Goal: Task Accomplishment & Management: Use online tool/utility

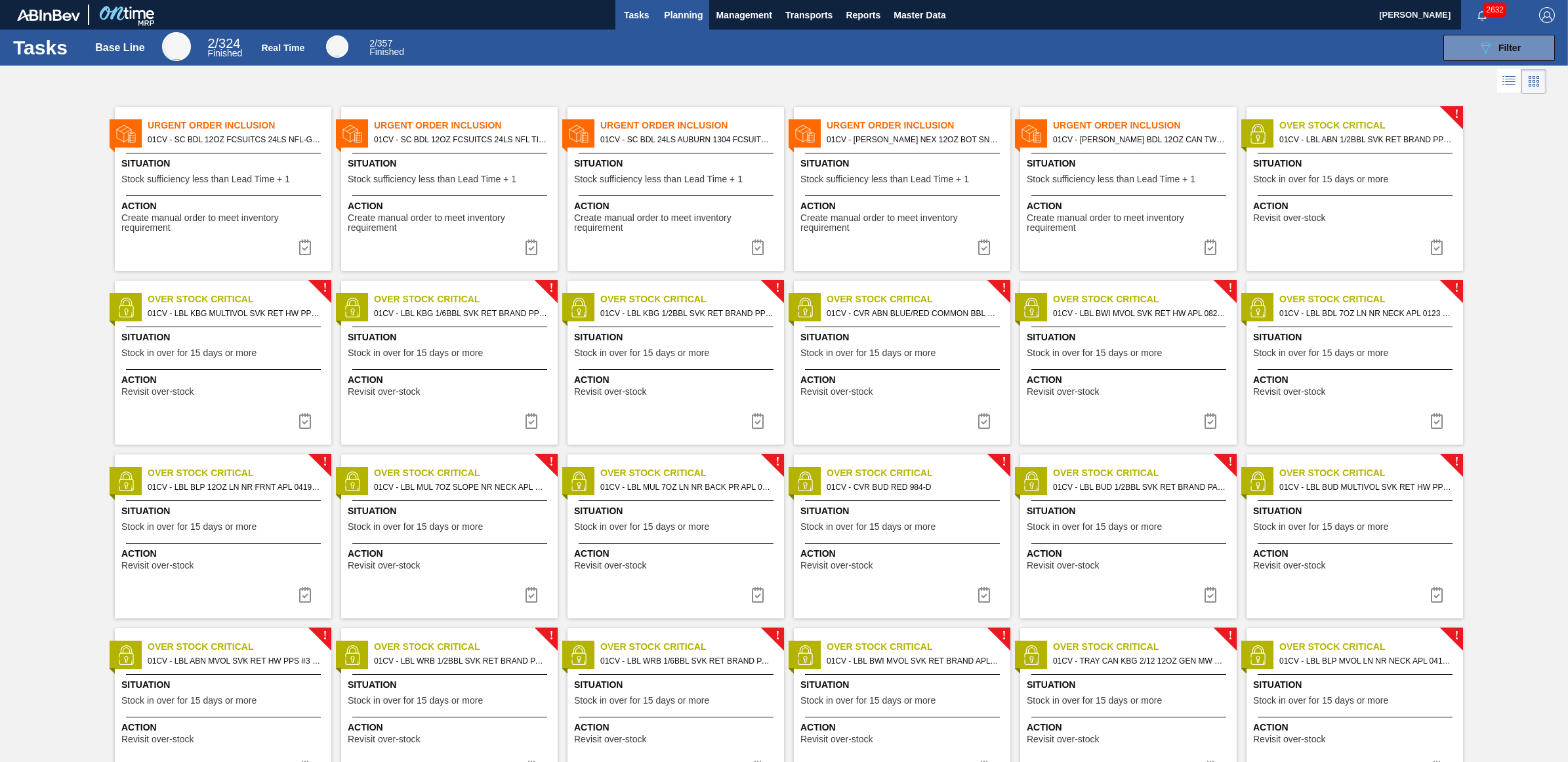
click at [670, 18] on span "Planning" at bounding box center [683, 15] width 39 height 16
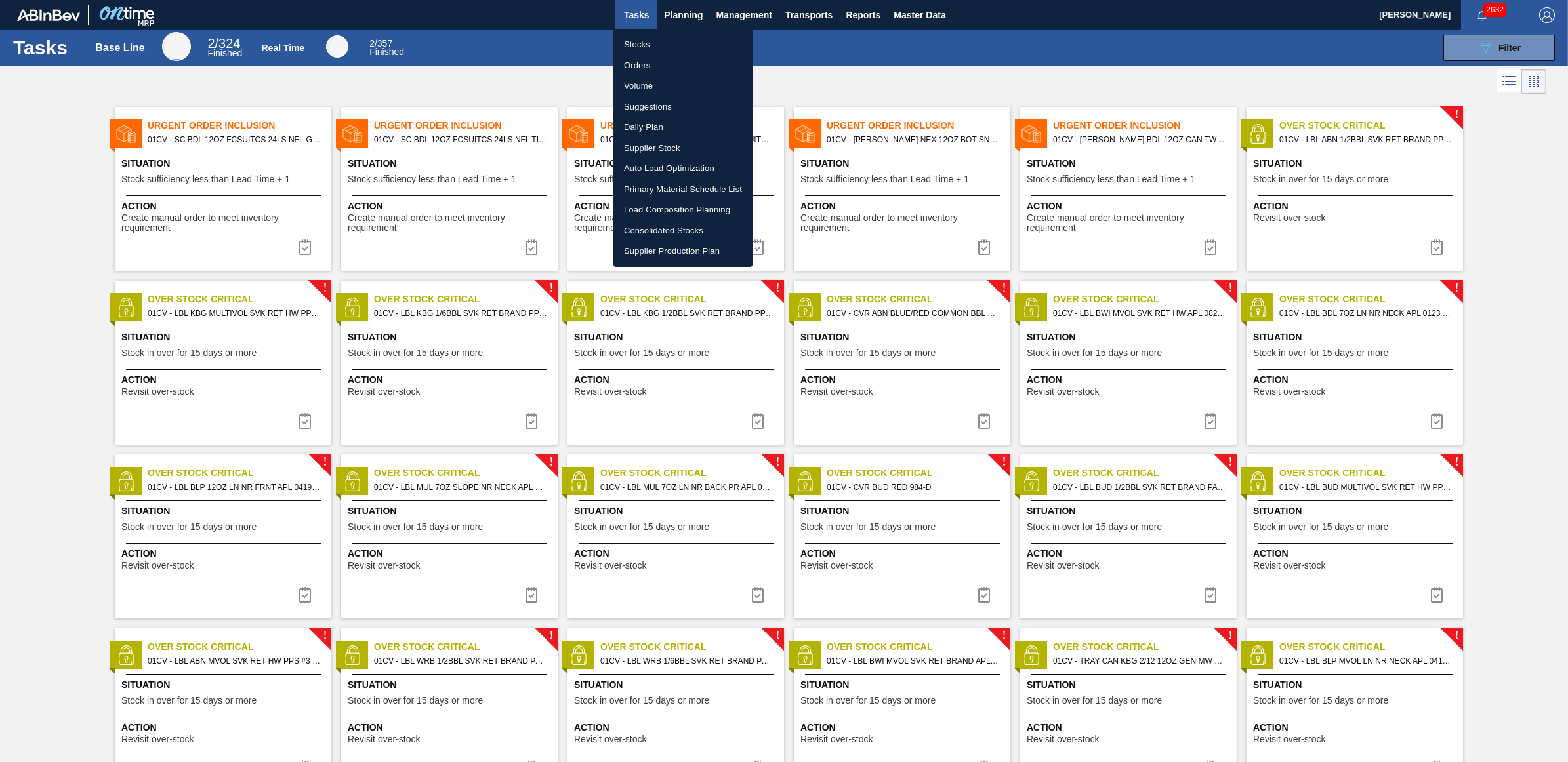
drag, startPoint x: 647, startPoint y: 36, endPoint x: 37, endPoint y: 174, distance: 625.4
click at [645, 36] on li "Stocks" at bounding box center [683, 44] width 139 height 21
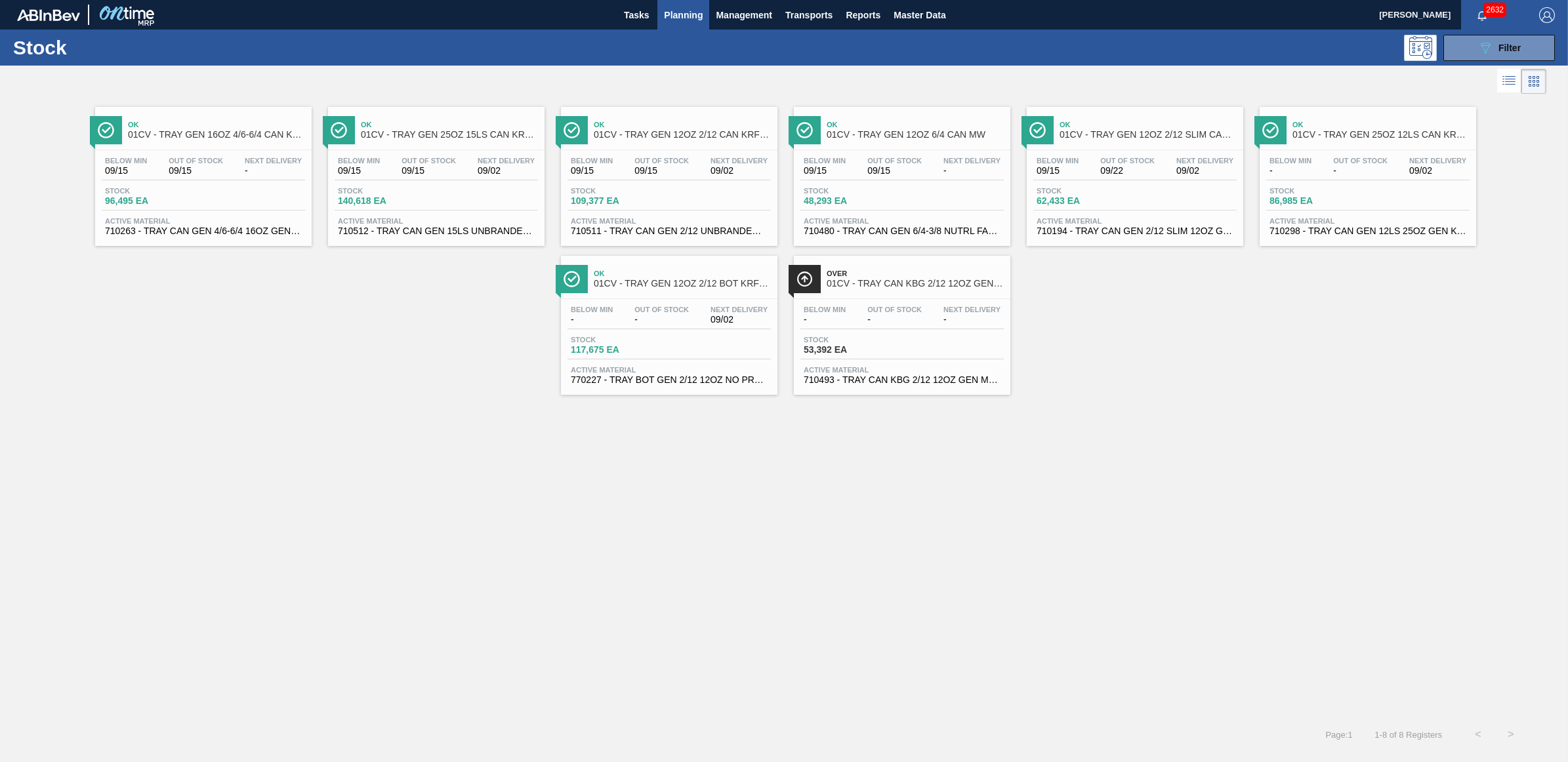
drag, startPoint x: 1488, startPoint y: 37, endPoint x: 1521, endPoint y: 118, distance: 87.5
click at [1488, 36] on button "089F7B8B-B2A5-4AFE-B5C0-19BA573D28AC Filter" at bounding box center [1499, 47] width 112 height 26
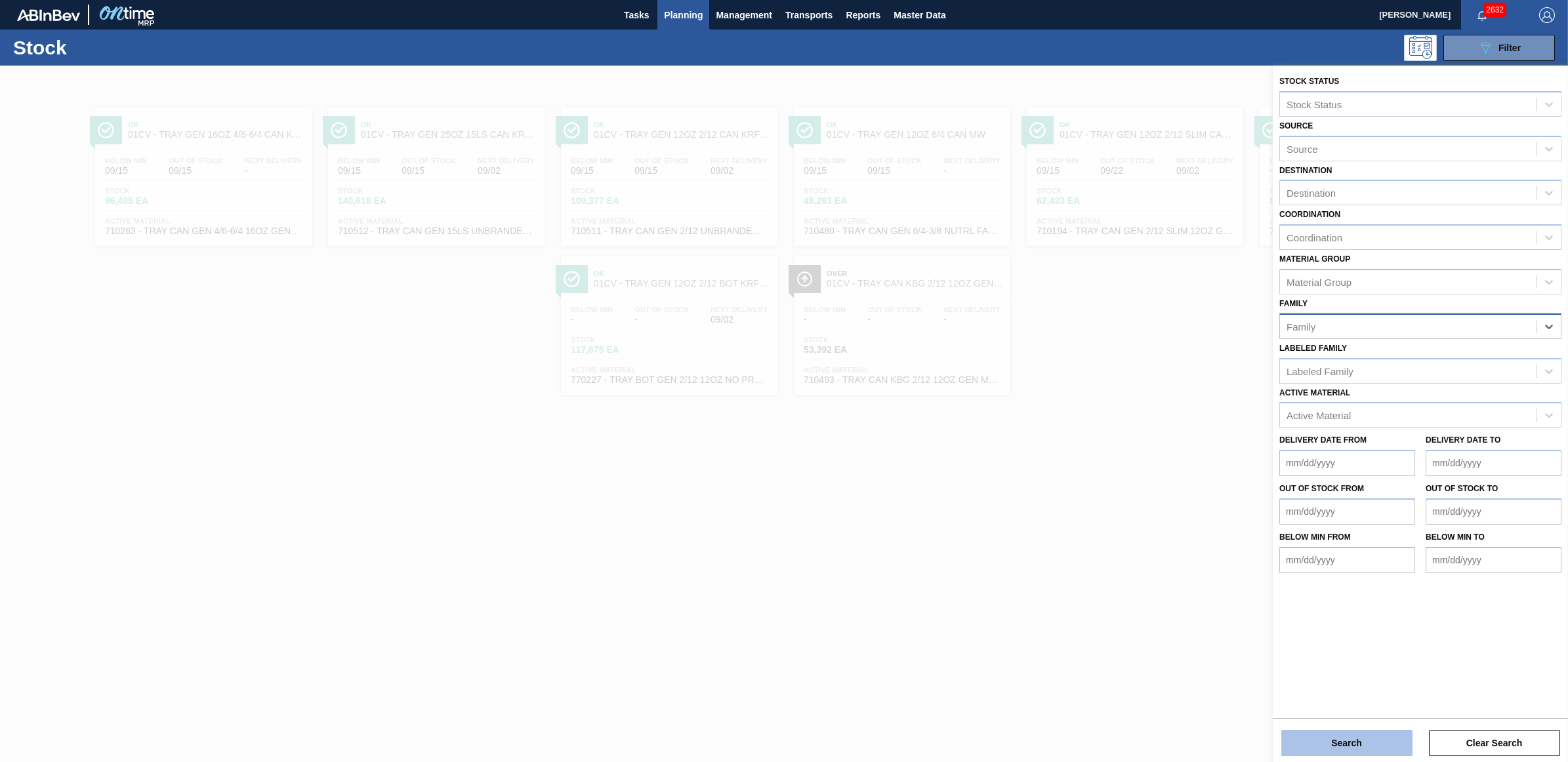
click at [1344, 746] on button "Search" at bounding box center [1347, 743] width 131 height 26
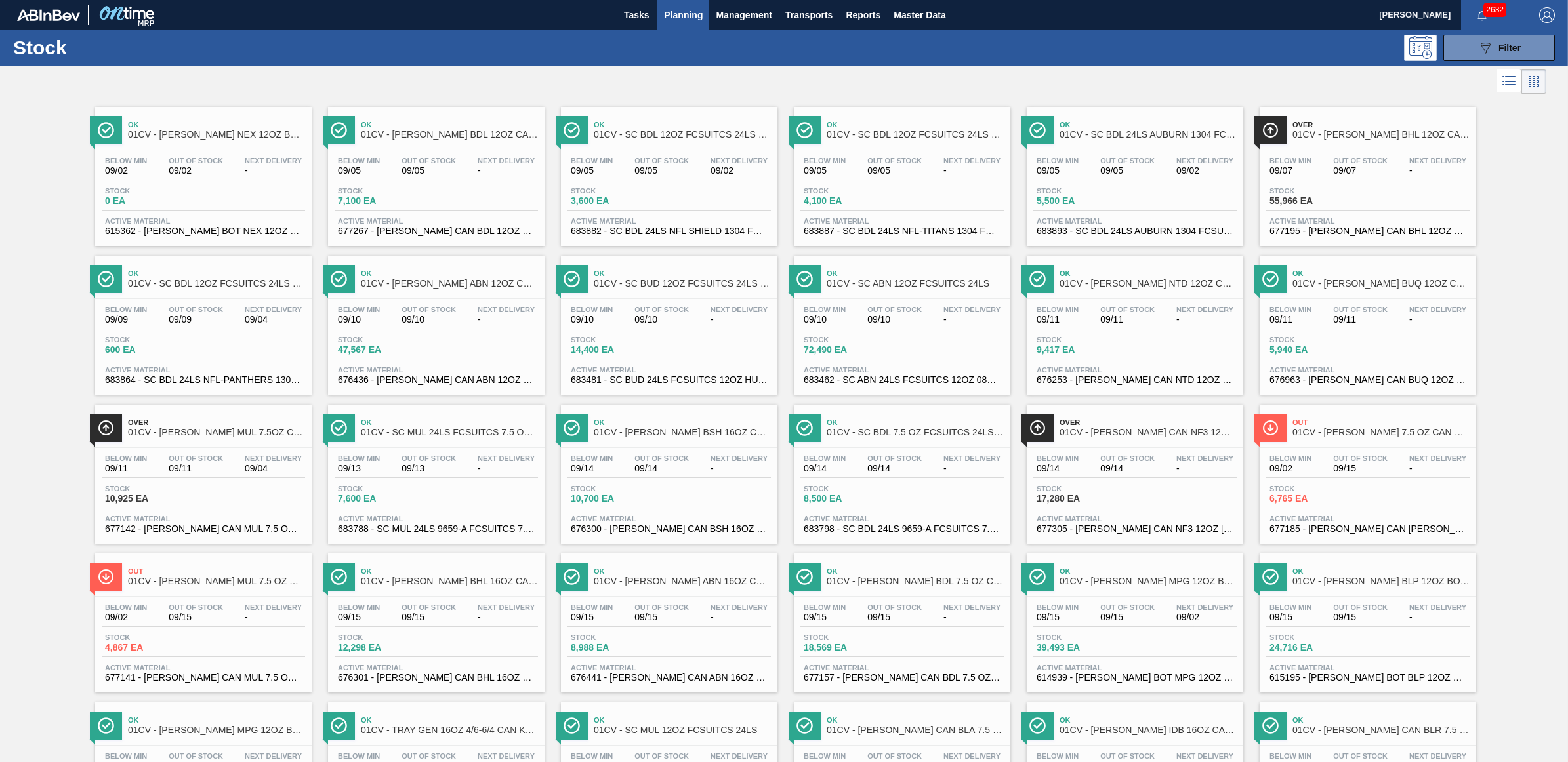
click at [1074, 59] on div "089F7B8B-B2A5-4AFE-B5C0-19BA573D28AC Filter" at bounding box center [888, 47] width 1346 height 26
drag, startPoint x: 489, startPoint y: 308, endPoint x: 1494, endPoint y: 378, distance: 1007.4
click at [489, 307] on span "Next Delivery" at bounding box center [506, 309] width 57 height 8
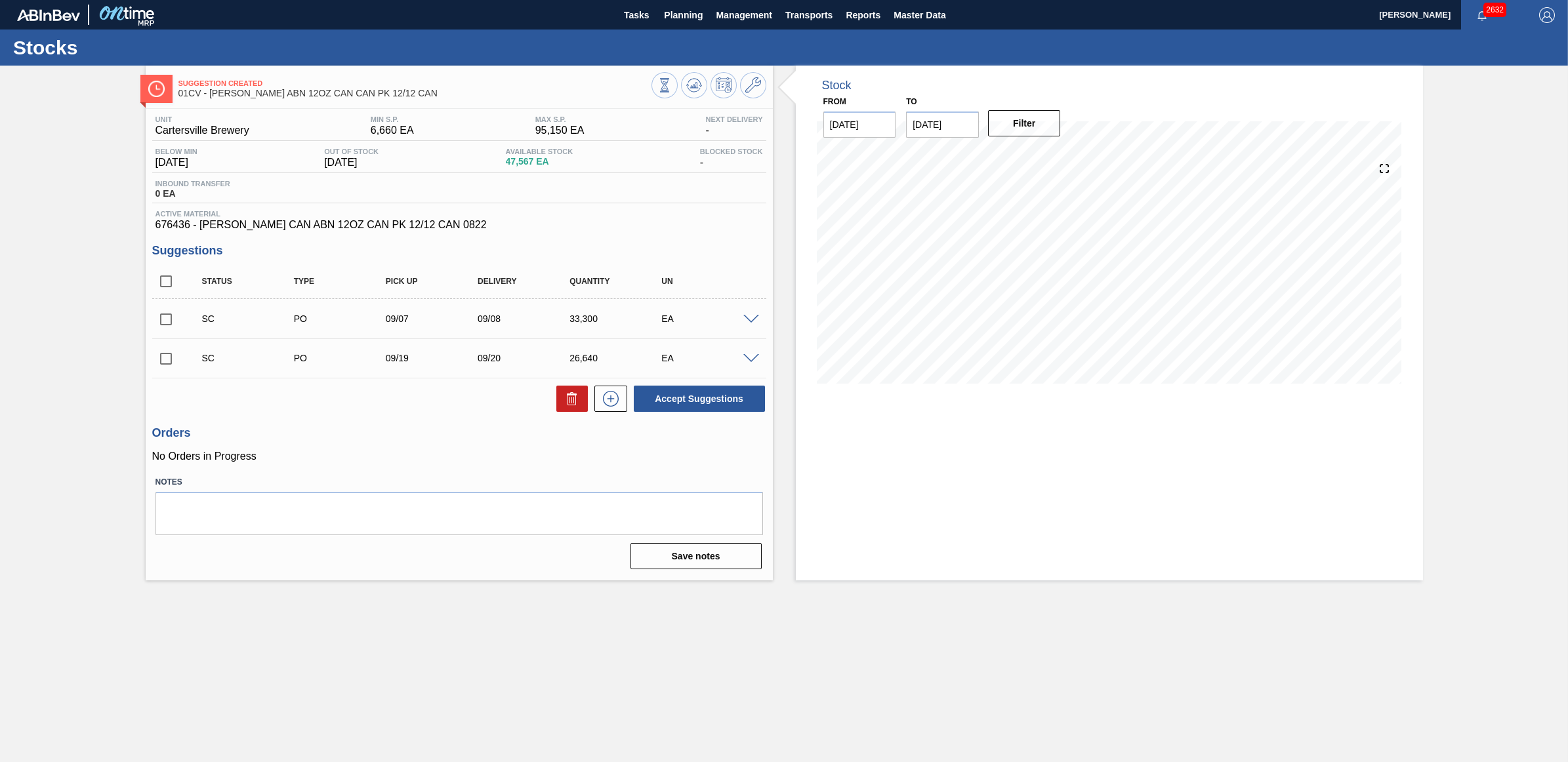
drag, startPoint x: 162, startPoint y: 322, endPoint x: 181, endPoint y: 330, distance: 20.6
click at [162, 322] on input "checkbox" at bounding box center [166, 319] width 28 height 28
click at [714, 407] on button "Accept Suggestions" at bounding box center [700, 399] width 131 height 26
checkbox input "false"
click at [668, 20] on span "Planning" at bounding box center [683, 15] width 39 height 16
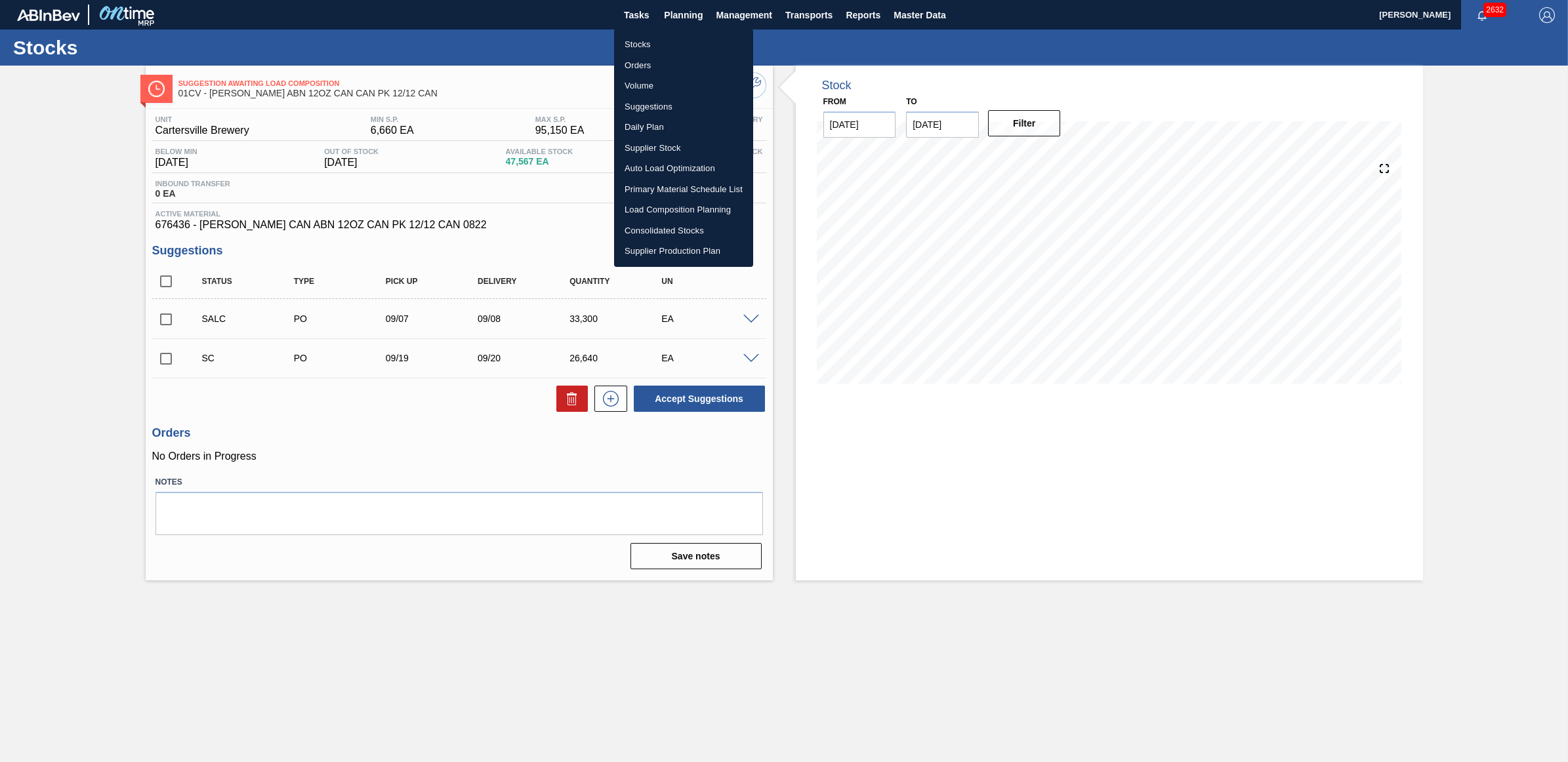
click at [656, 44] on li "Stocks" at bounding box center [684, 44] width 139 height 21
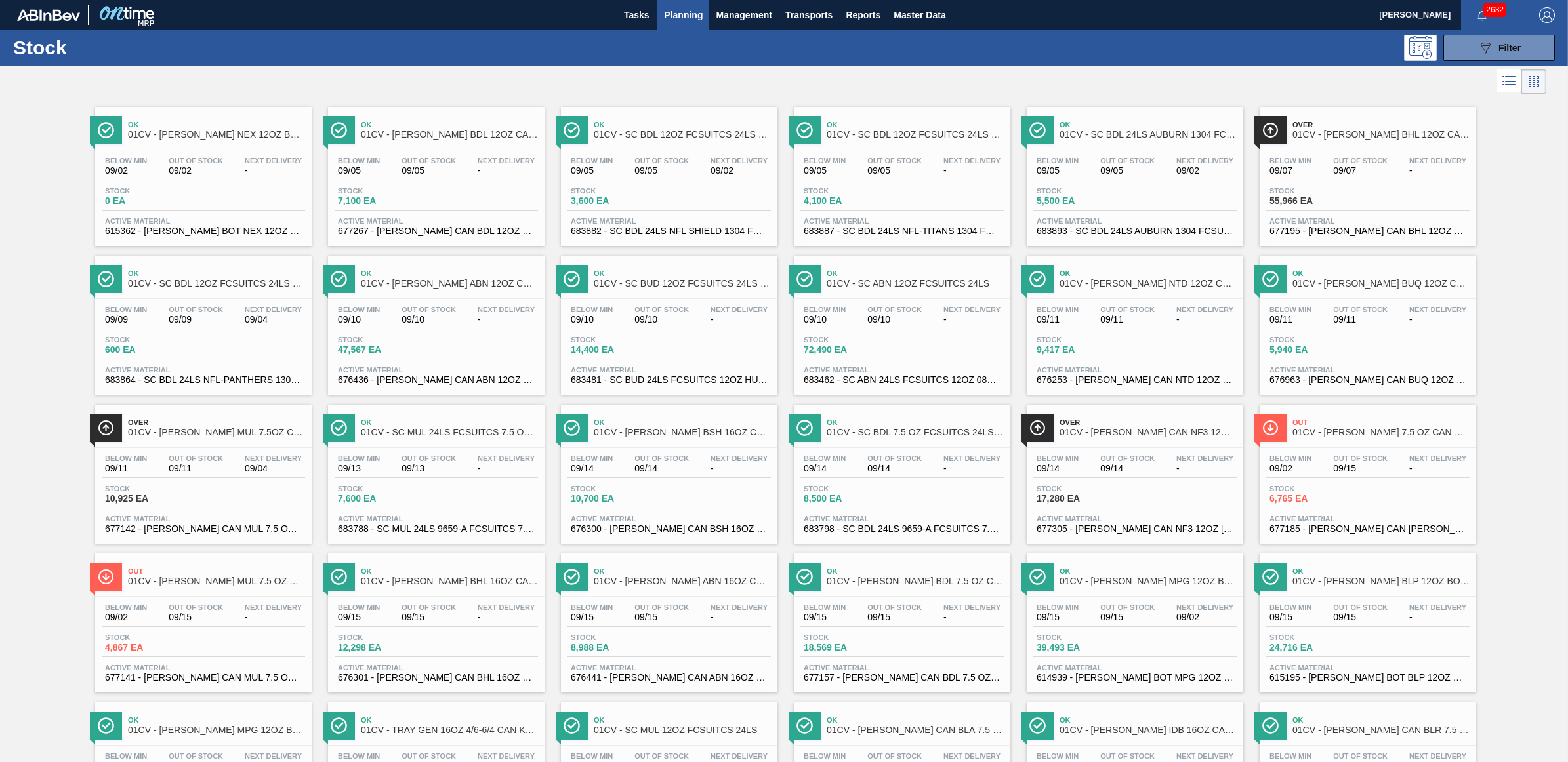
click at [424, 478] on div "Below Min 09/13 Out Of Stock 09/13 Next Delivery -" at bounding box center [436, 466] width 203 height 24
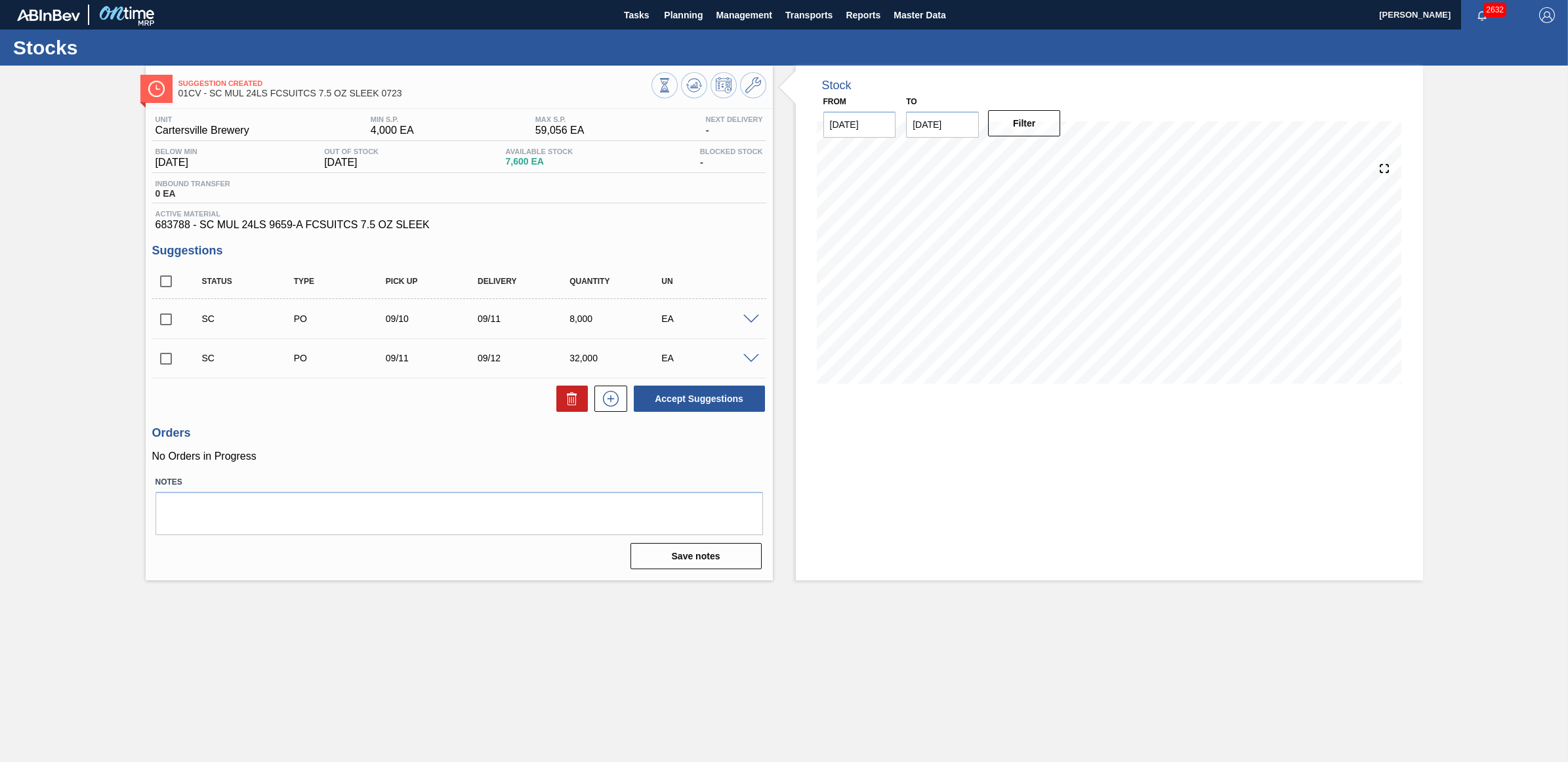
click at [169, 363] on input "checkbox" at bounding box center [166, 359] width 28 height 28
checkbox input "true"
click at [162, 326] on input "checkbox" at bounding box center [166, 319] width 28 height 28
click at [669, 394] on button "Accept Suggestions" at bounding box center [700, 399] width 131 height 26
checkbox input "false"
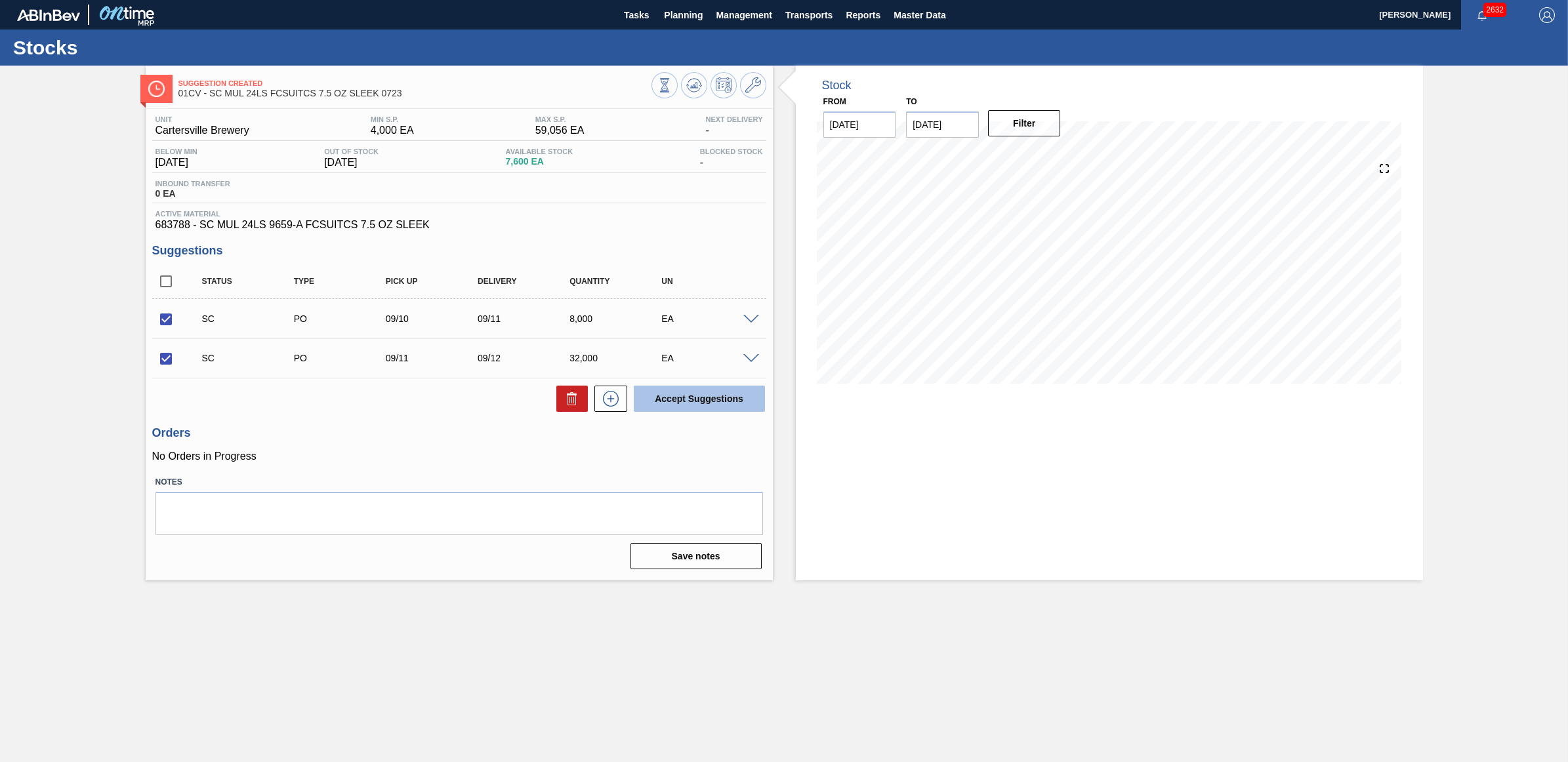
checkbox input "false"
click at [671, 13] on span "Planning" at bounding box center [683, 15] width 39 height 16
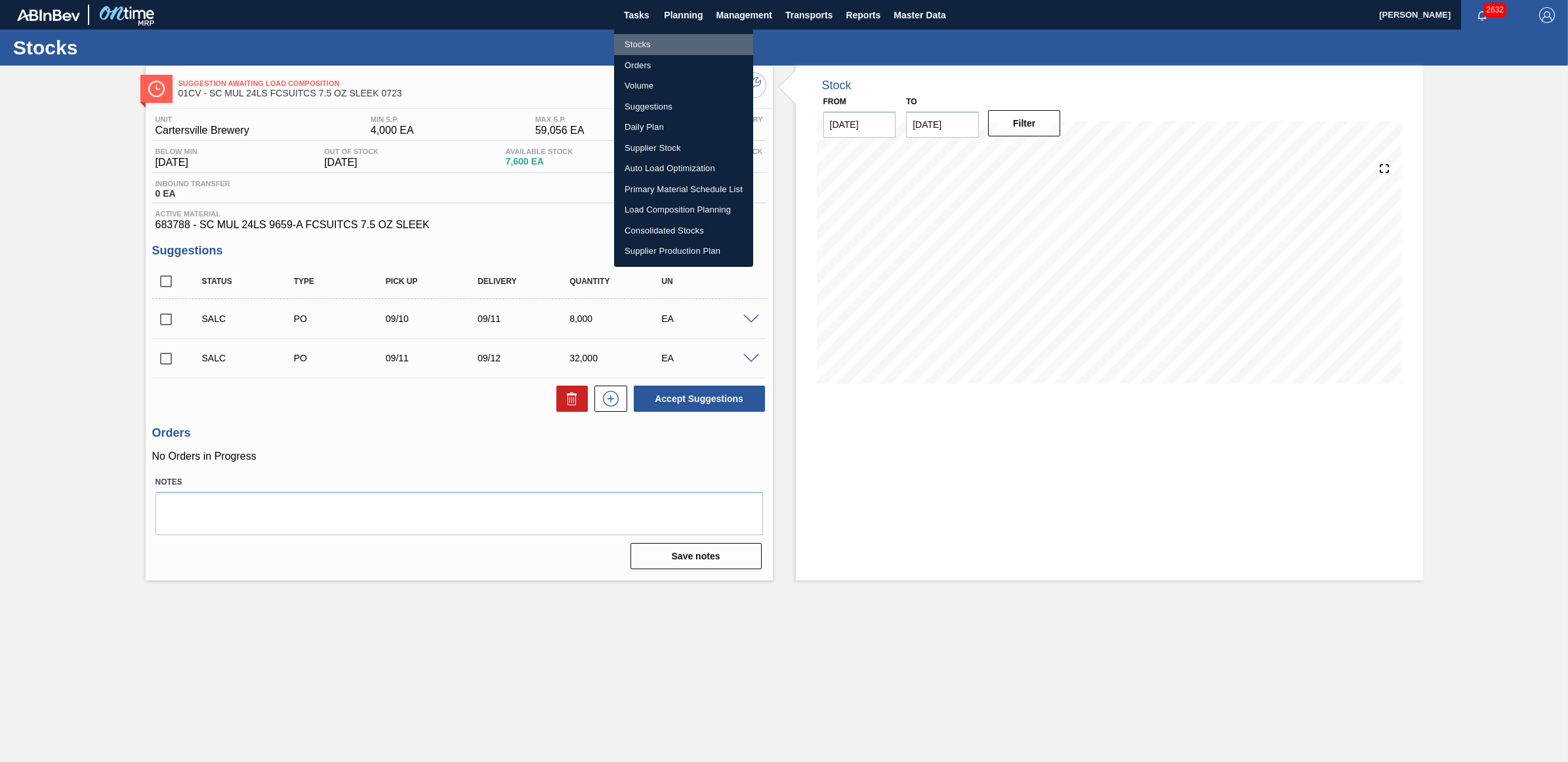
click at [647, 38] on li "Stocks" at bounding box center [684, 44] width 139 height 21
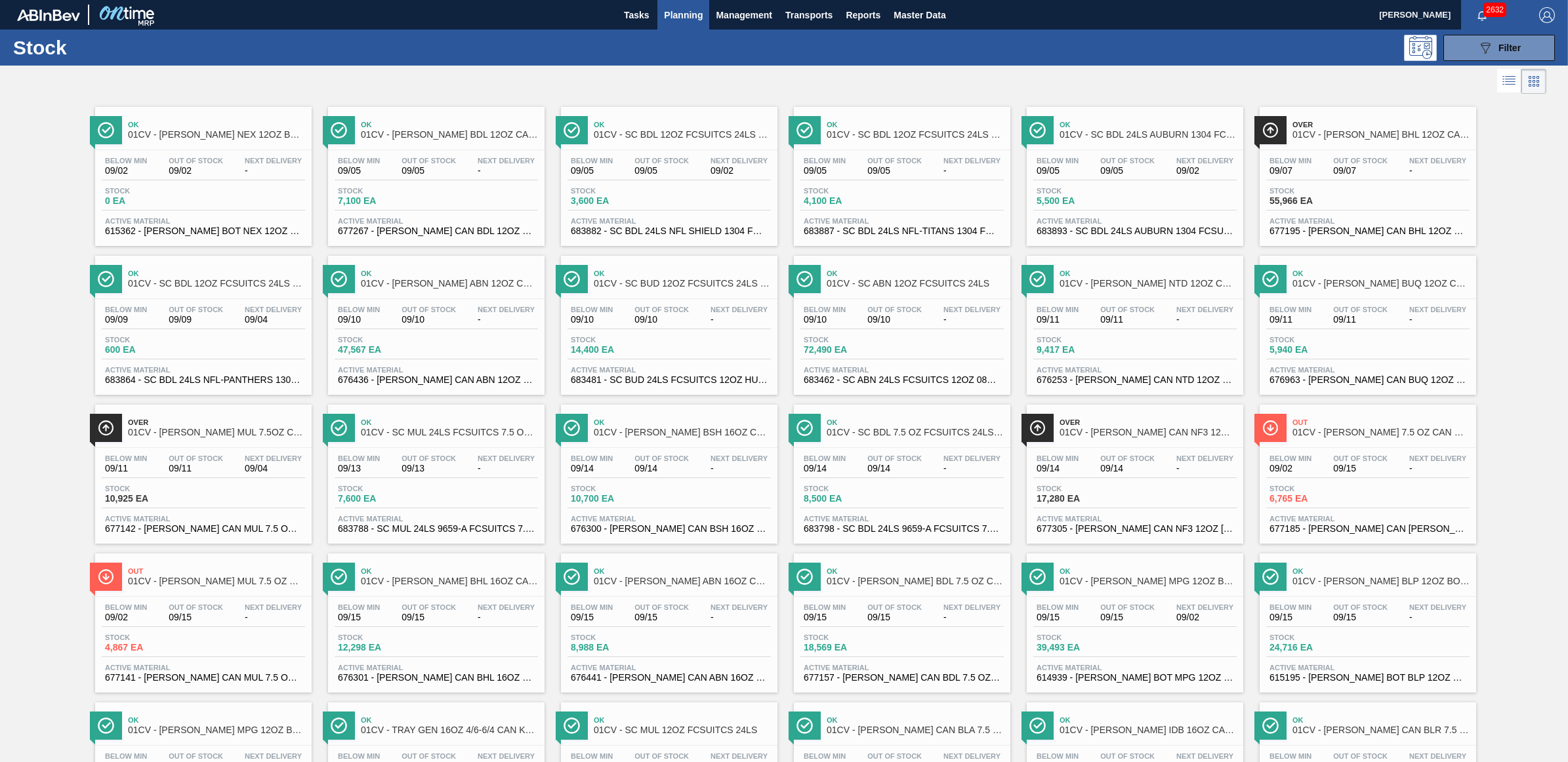
click at [955, 469] on span "-" at bounding box center [972, 468] width 57 height 10
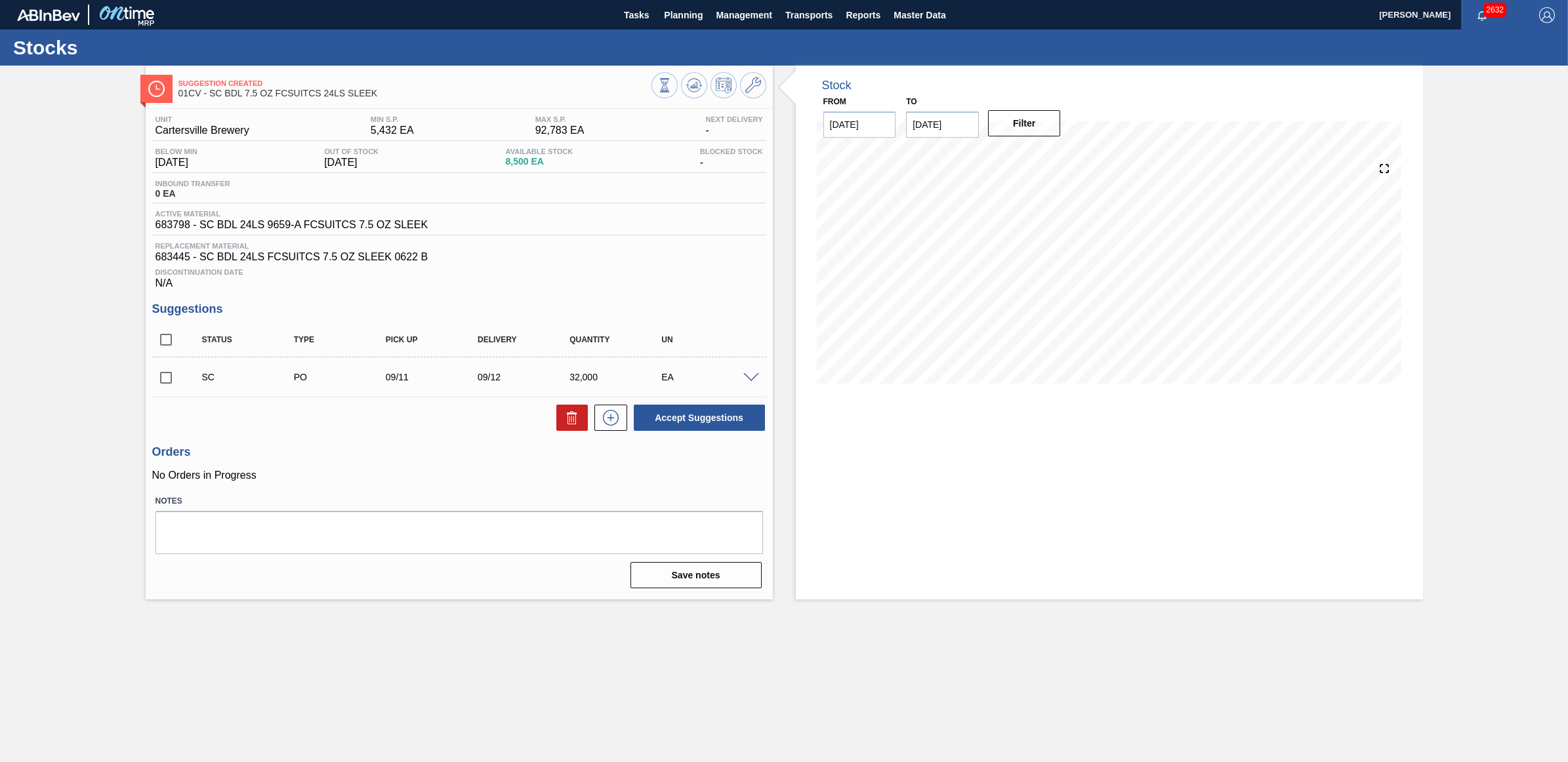
click at [169, 387] on input "checkbox" at bounding box center [166, 378] width 28 height 28
click at [726, 426] on button "Accept Suggestions" at bounding box center [700, 417] width 131 height 26
checkbox input "false"
click at [685, 17] on span "Planning" at bounding box center [683, 15] width 39 height 16
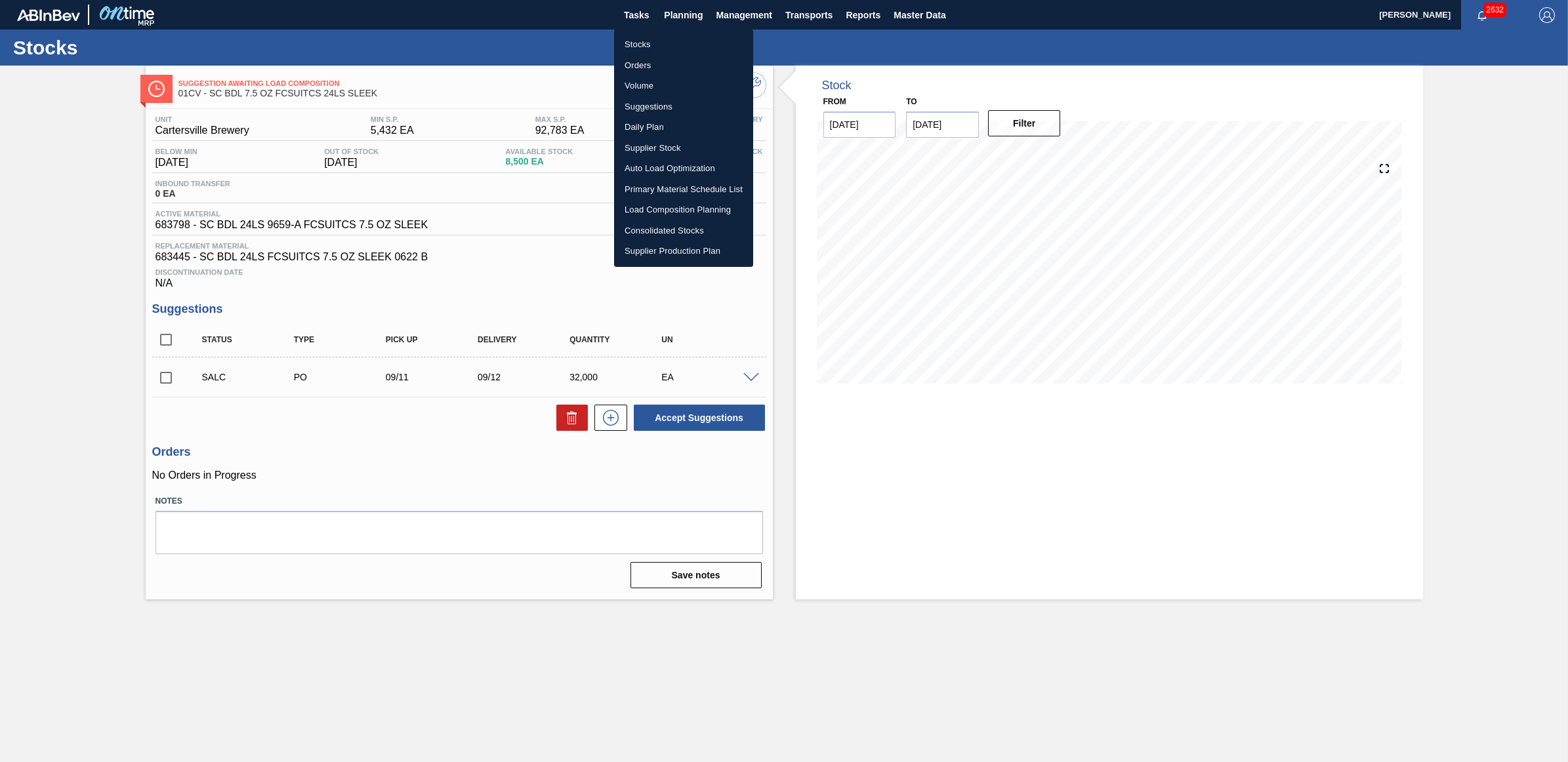
click at [667, 39] on li "Stocks" at bounding box center [684, 44] width 139 height 21
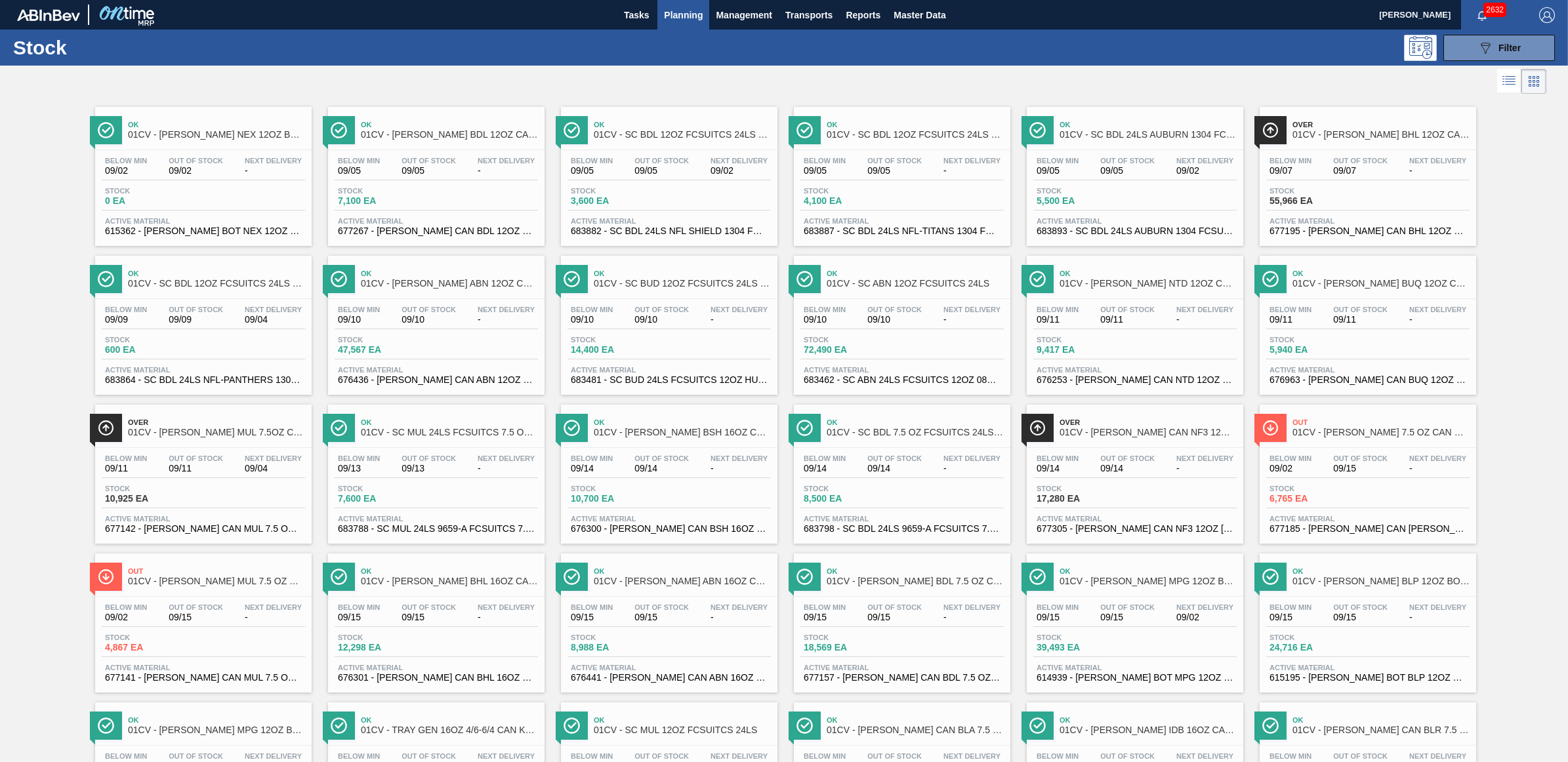
click at [1324, 152] on div "Below Min 09/07 Out Of Stock 09/07 Next Delivery - Stock 55,966 EA Active Mater…" at bounding box center [1368, 195] width 216 height 89
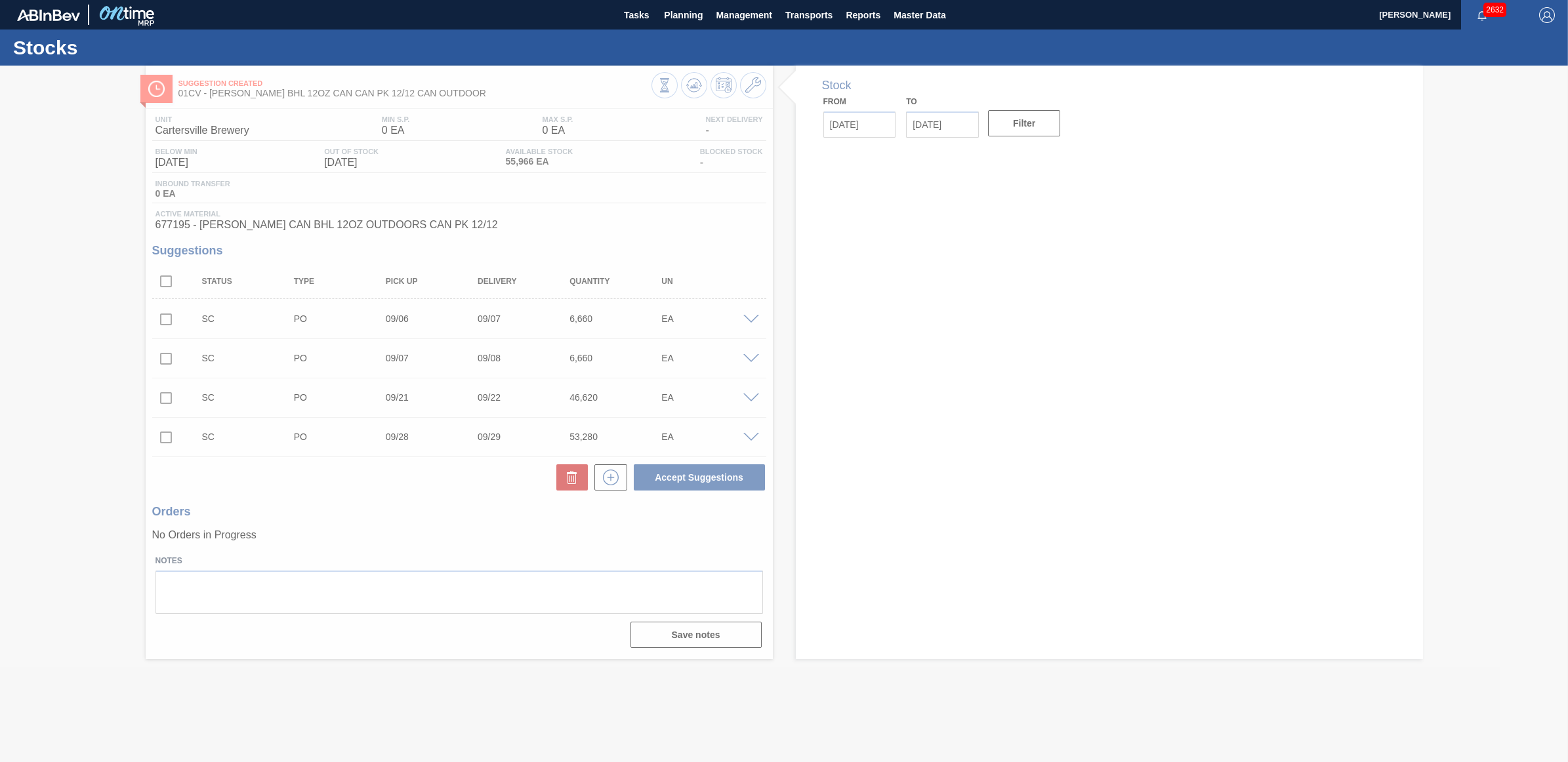
type input "[DATE]"
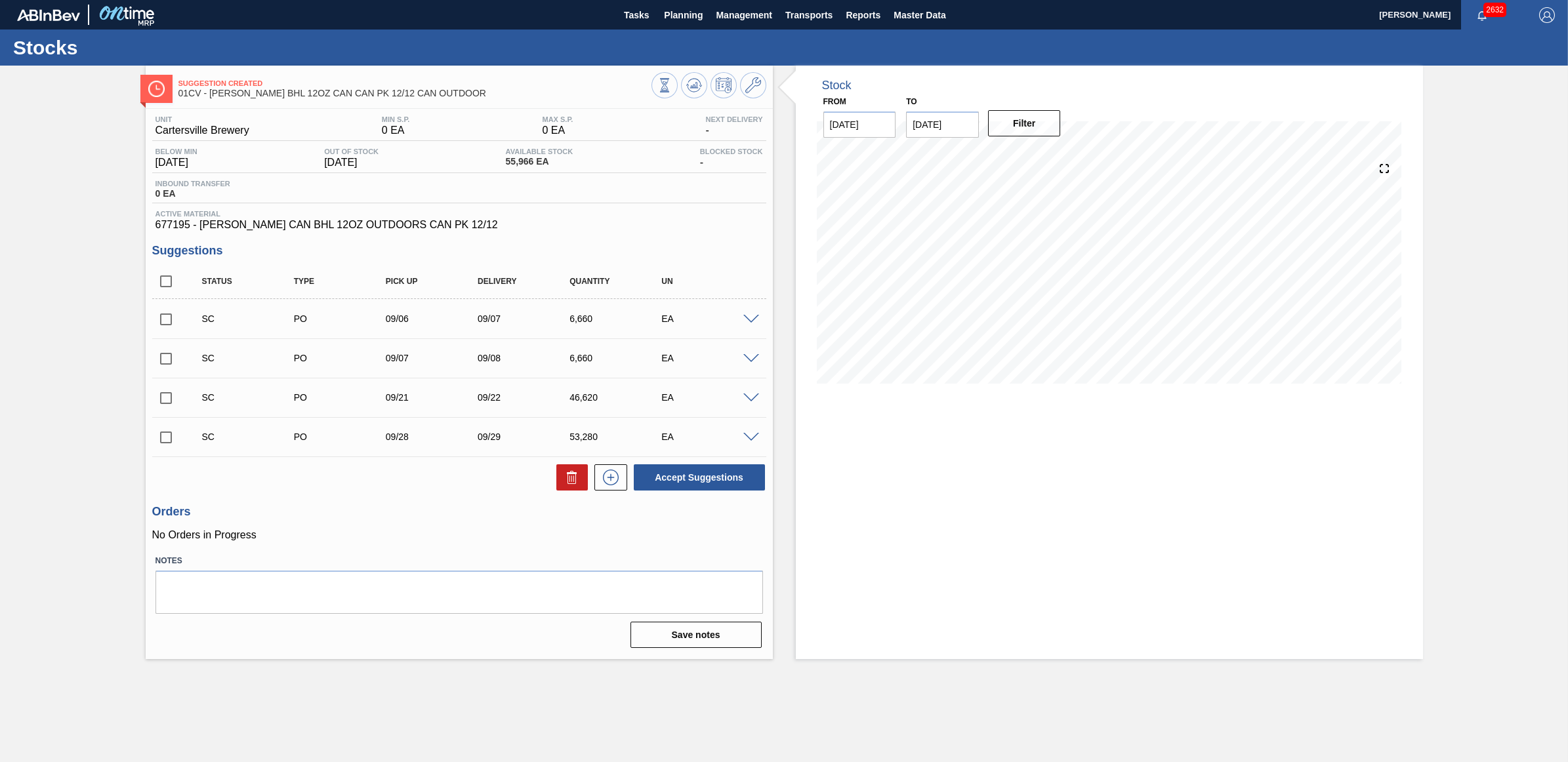
click at [164, 325] on input "checkbox" at bounding box center [166, 319] width 28 height 28
checkbox input "true"
click at [163, 356] on input "checkbox" at bounding box center [166, 359] width 28 height 28
checkbox input "true"
click at [717, 482] on button "Accept Suggestions" at bounding box center [700, 477] width 131 height 26
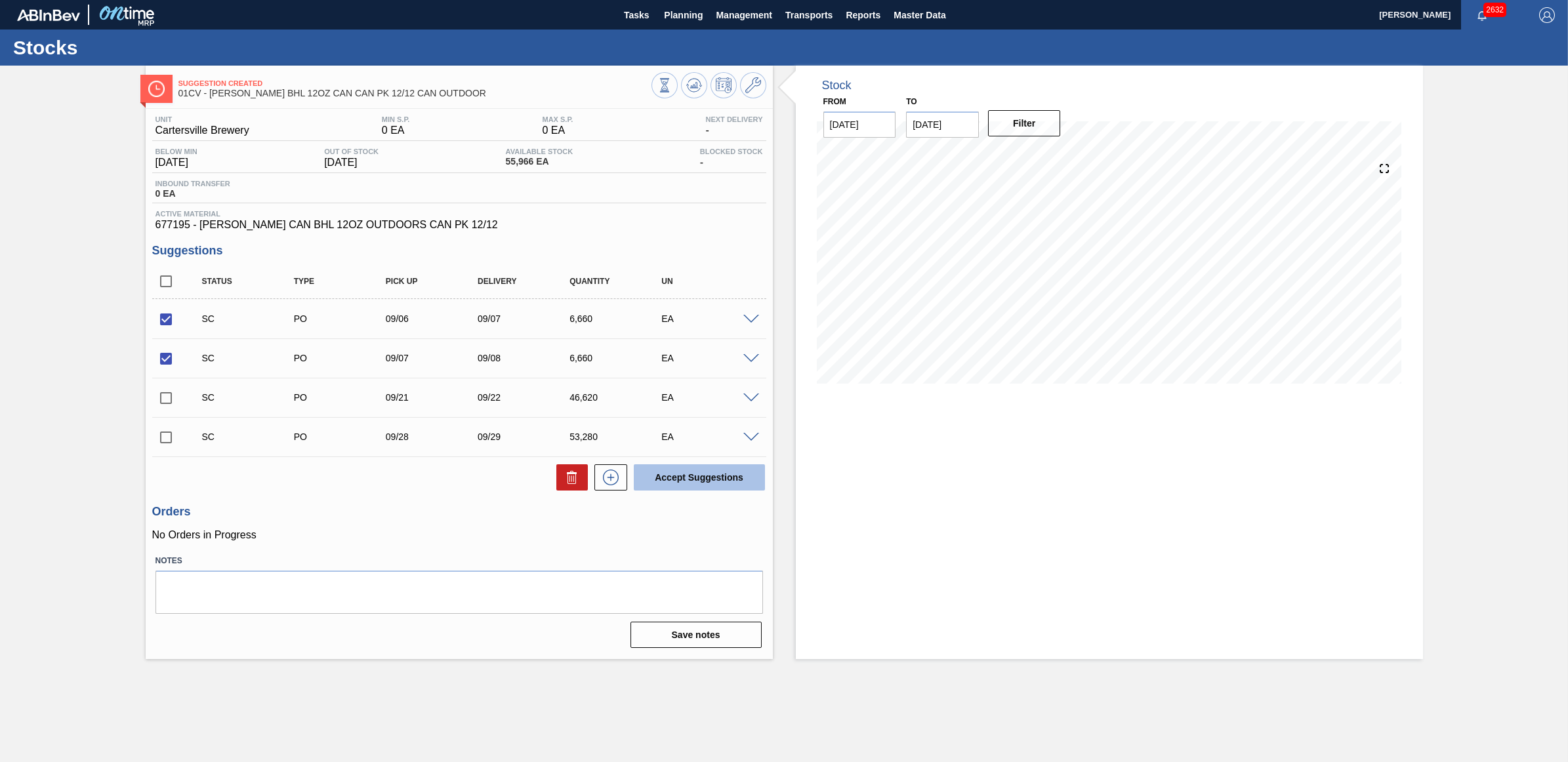
checkbox input "false"
click at [693, 18] on span "Planning" at bounding box center [683, 15] width 39 height 16
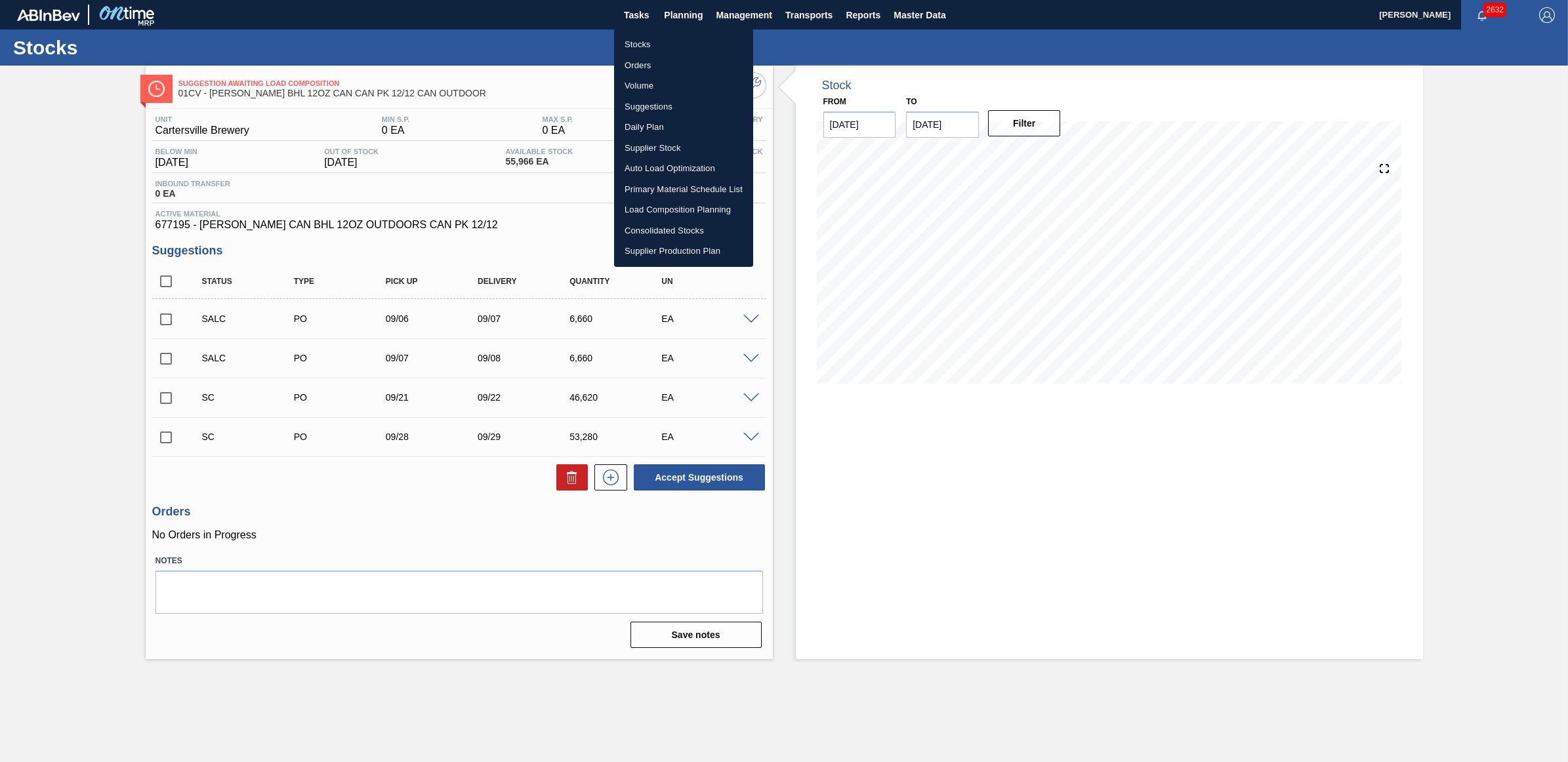
click at [677, 40] on li "Stocks" at bounding box center [684, 44] width 139 height 21
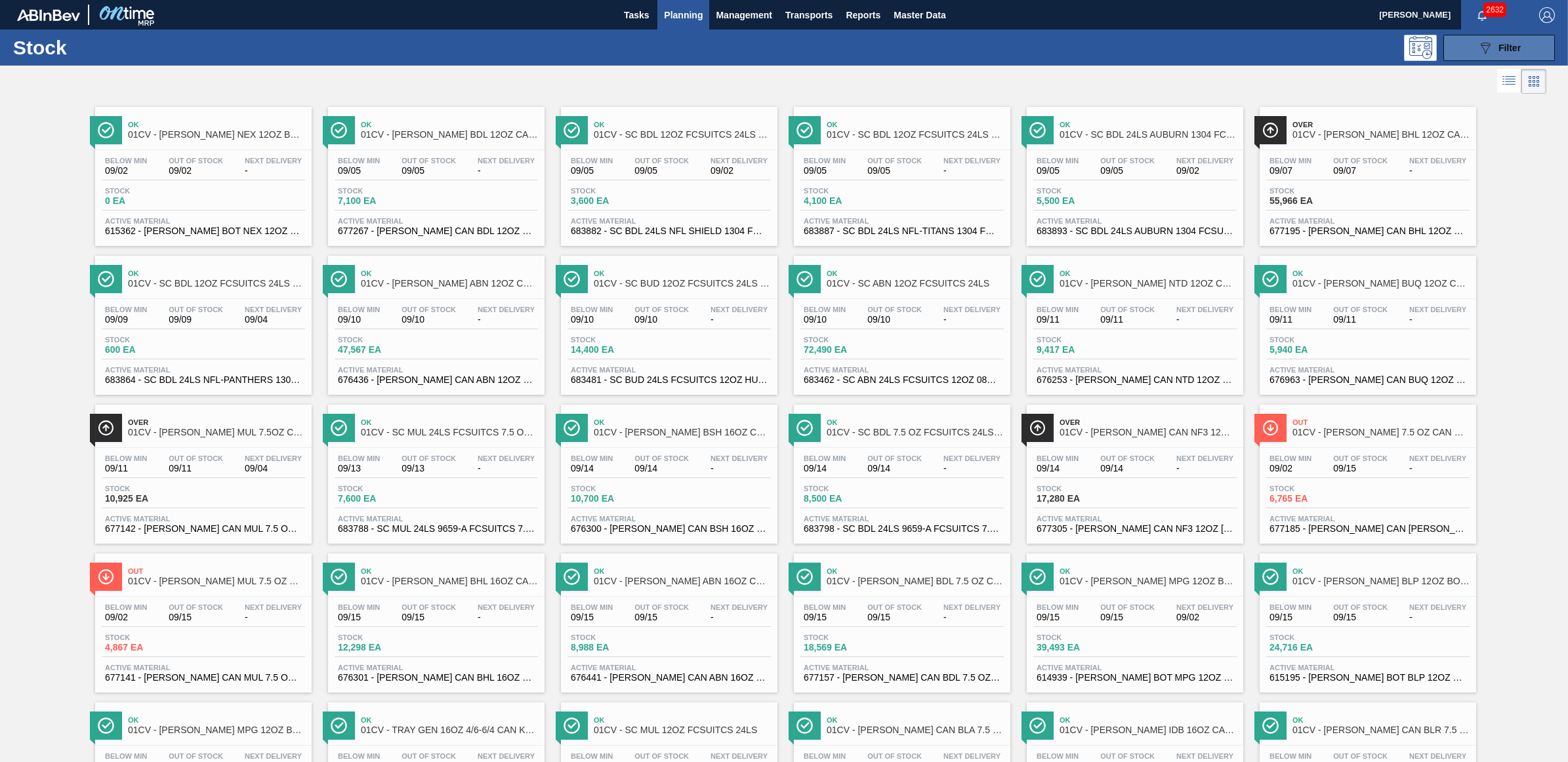
click at [1484, 53] on icon at bounding box center [1486, 48] width 10 height 11
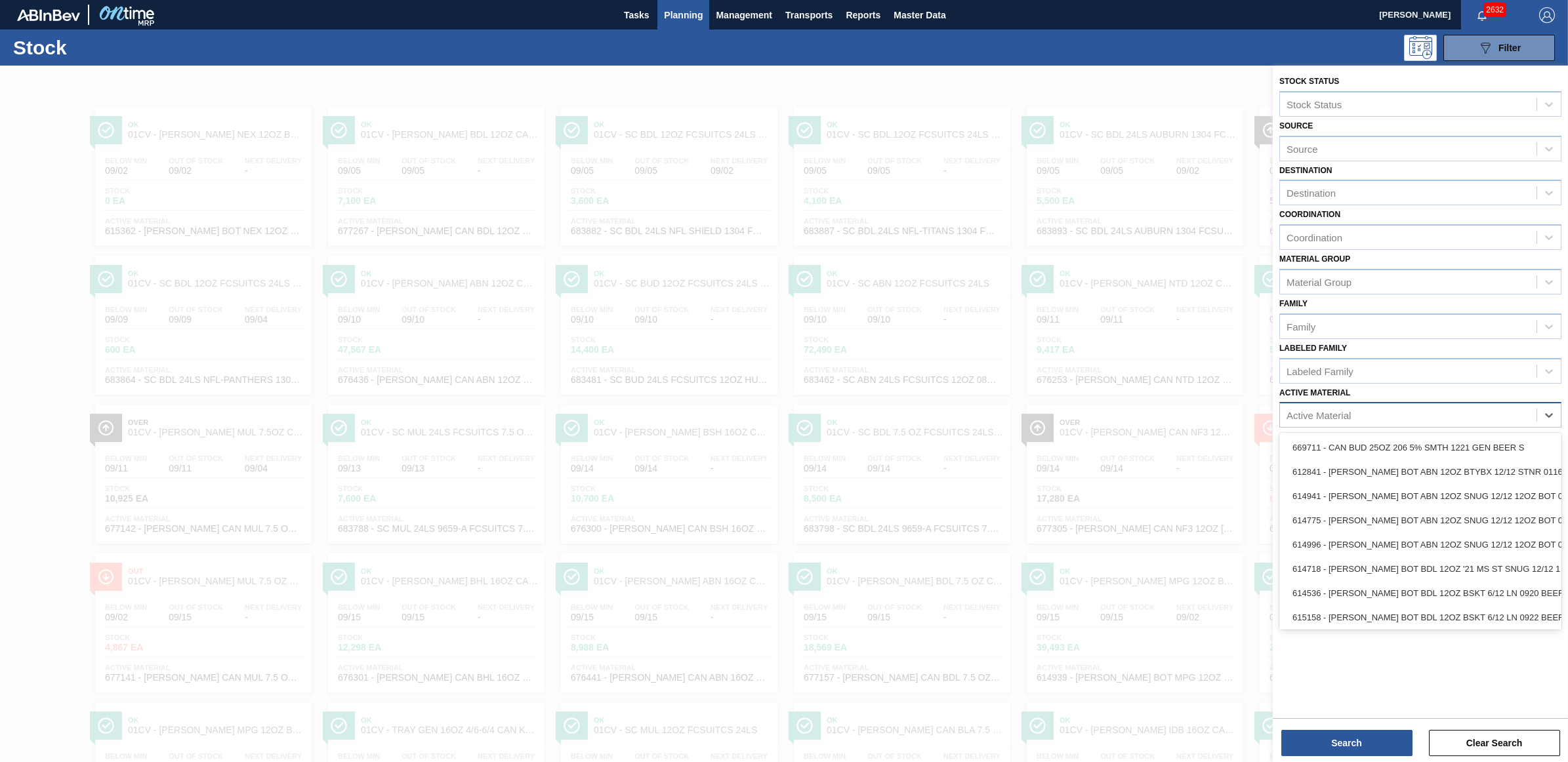
click at [1363, 414] on div "Active Material" at bounding box center [1408, 415] width 257 height 19
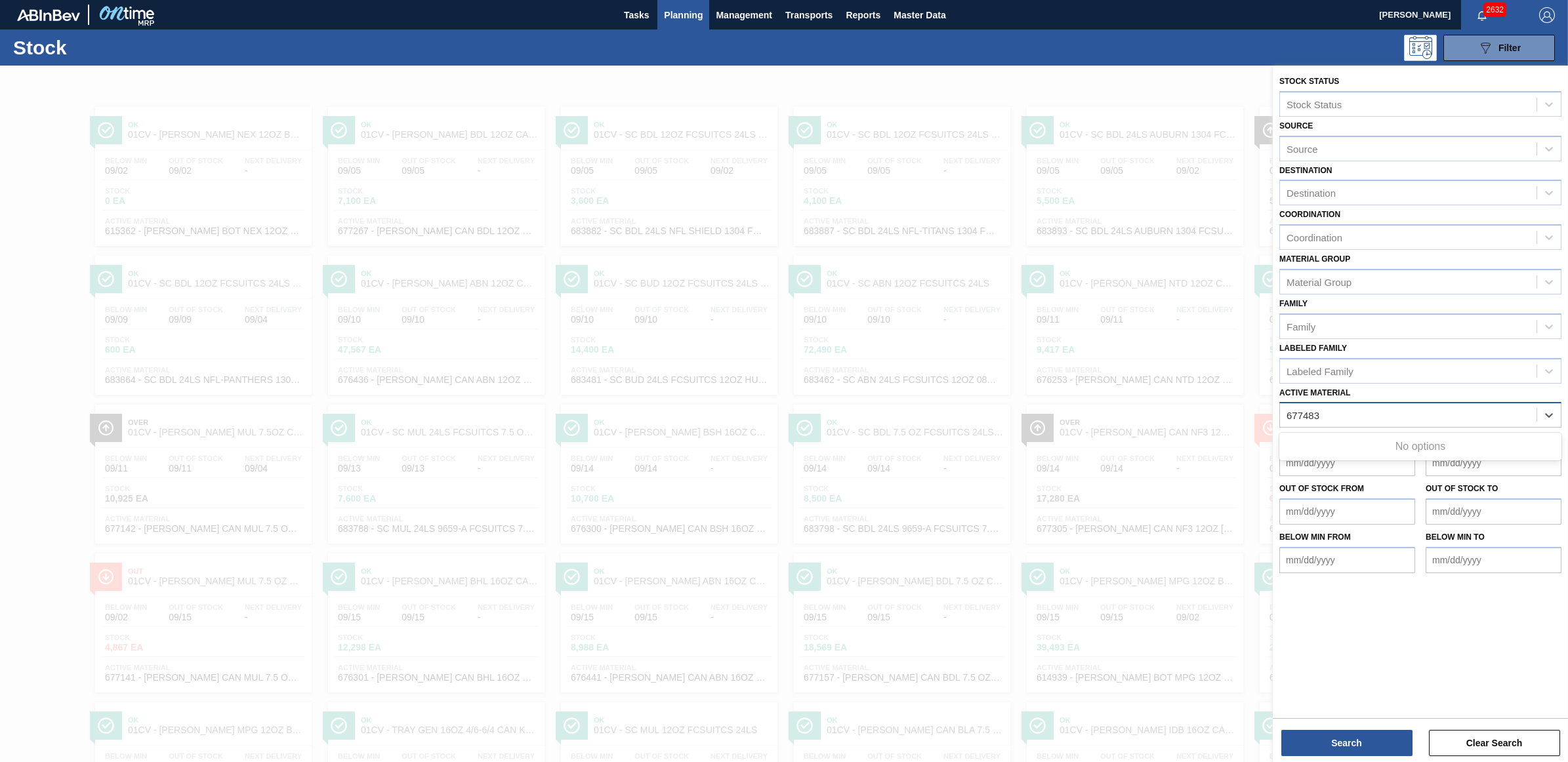
type Material "677483"
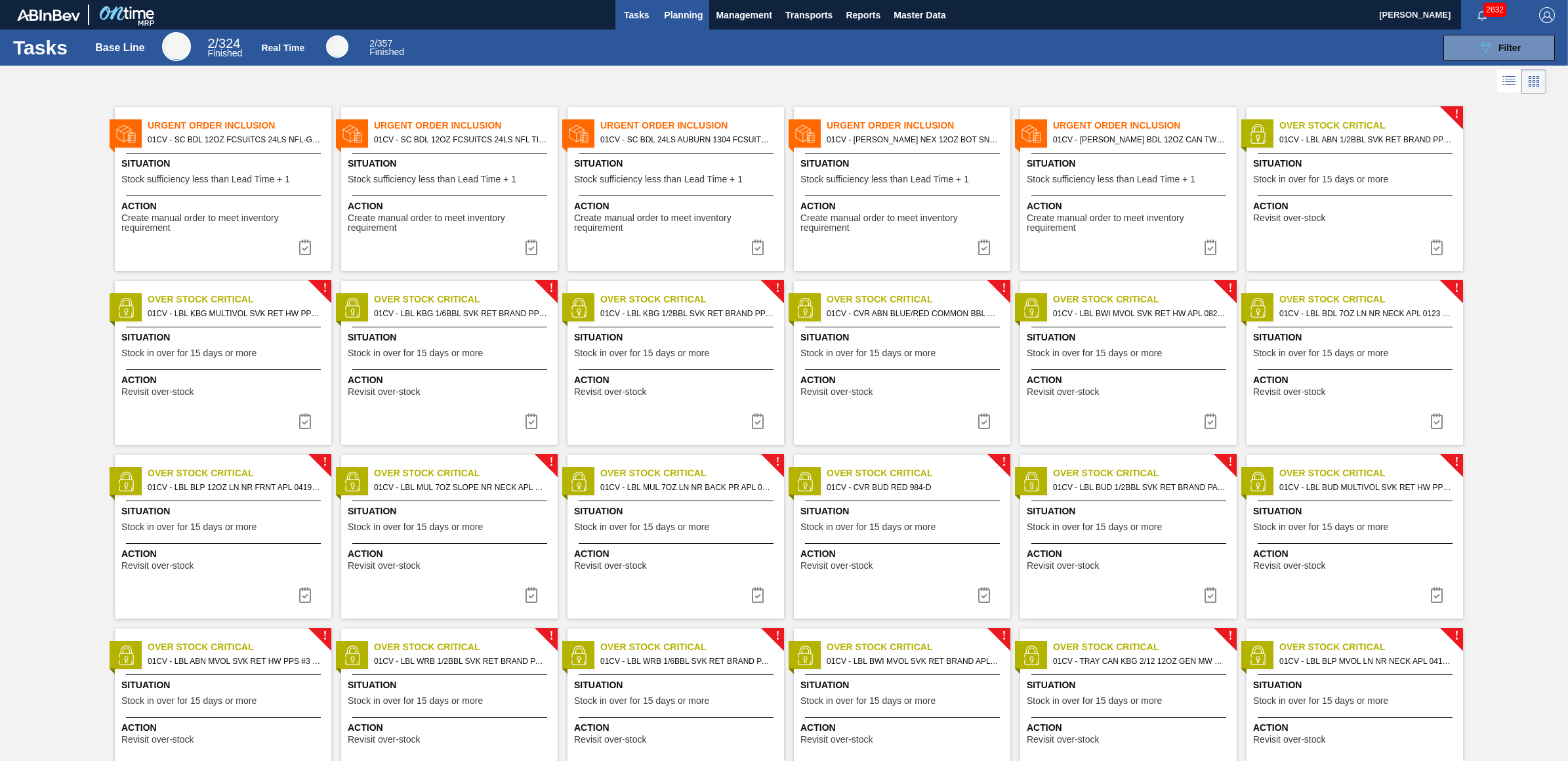
click at [670, 18] on span "Planning" at bounding box center [683, 15] width 39 height 16
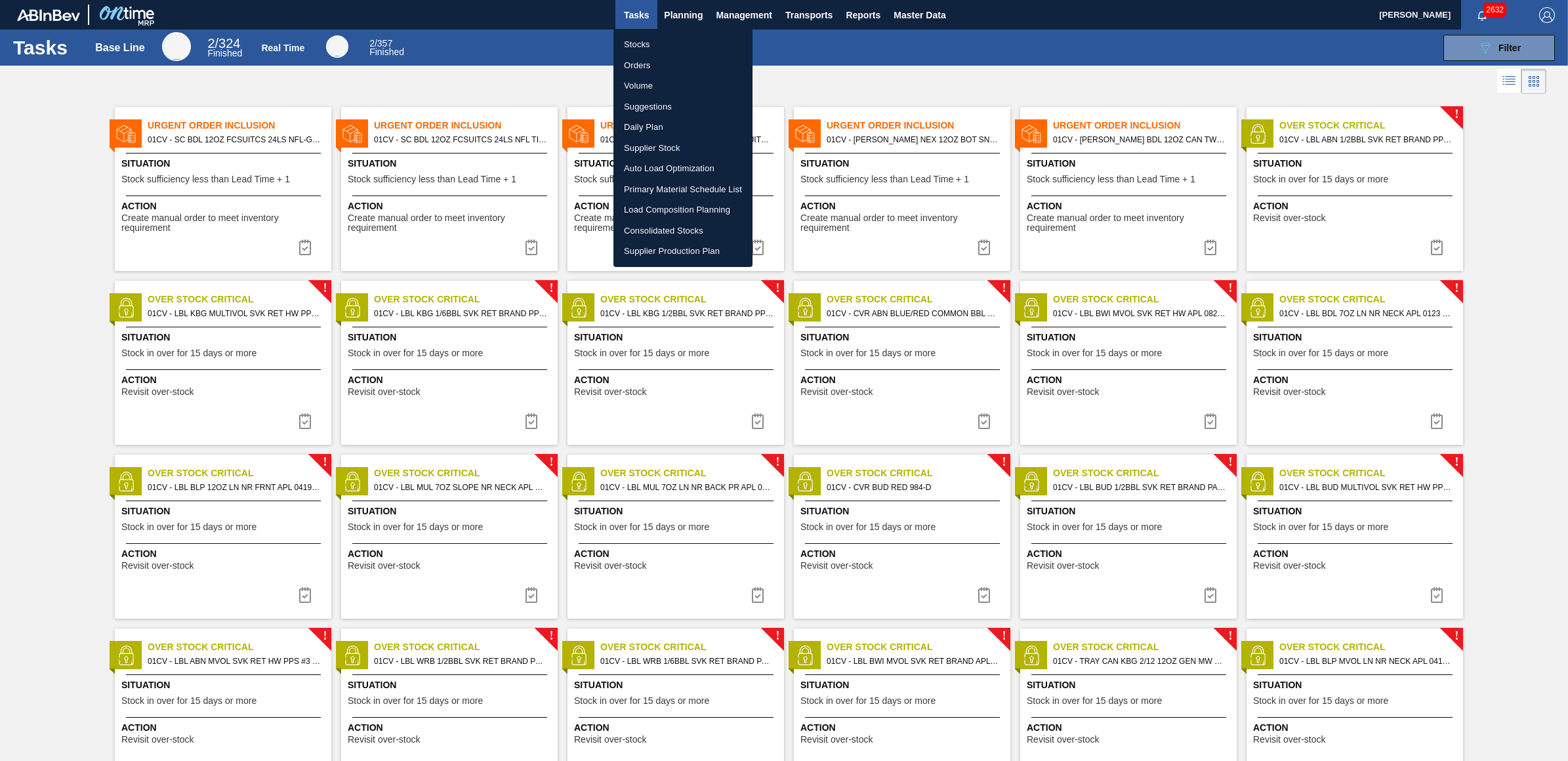
click at [690, 212] on li "Load Composition Planning" at bounding box center [683, 210] width 139 height 21
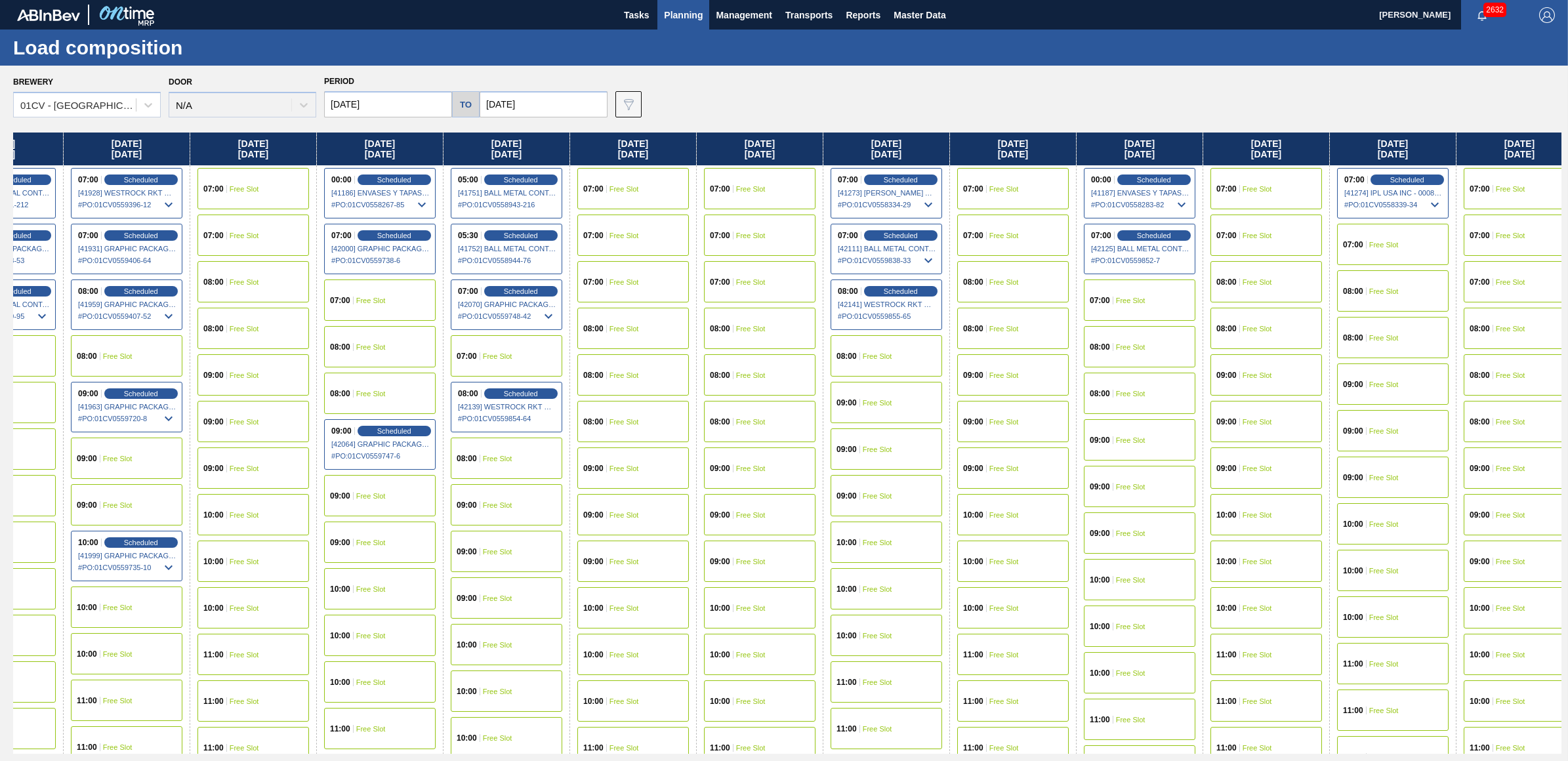
scroll to position [0, 1343]
drag, startPoint x: 1308, startPoint y: 148, endPoint x: -62, endPoint y: 243, distance: 1373.3
click at [0, 0] on html "Tasks Planning Management Transports Reports Master Data Juliette Hill 2632 Mar…" at bounding box center [784, 0] width 1568 height 0
click at [508, 358] on span "Free Slot" at bounding box center [497, 356] width 30 height 8
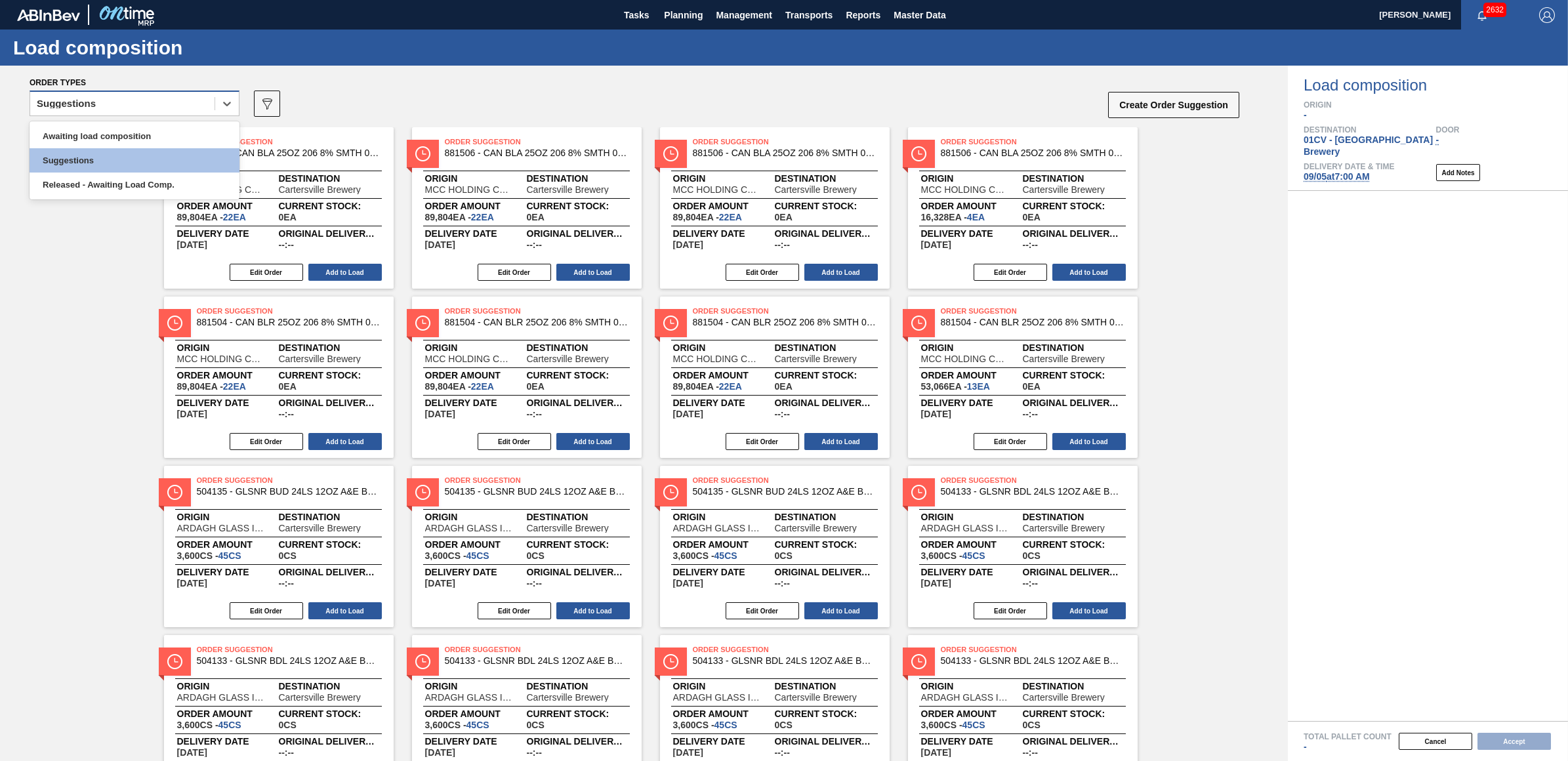
click at [56, 103] on div "Suggestions" at bounding box center [66, 104] width 59 height 9
click at [70, 135] on div "Awaiting load composition" at bounding box center [134, 136] width 210 height 24
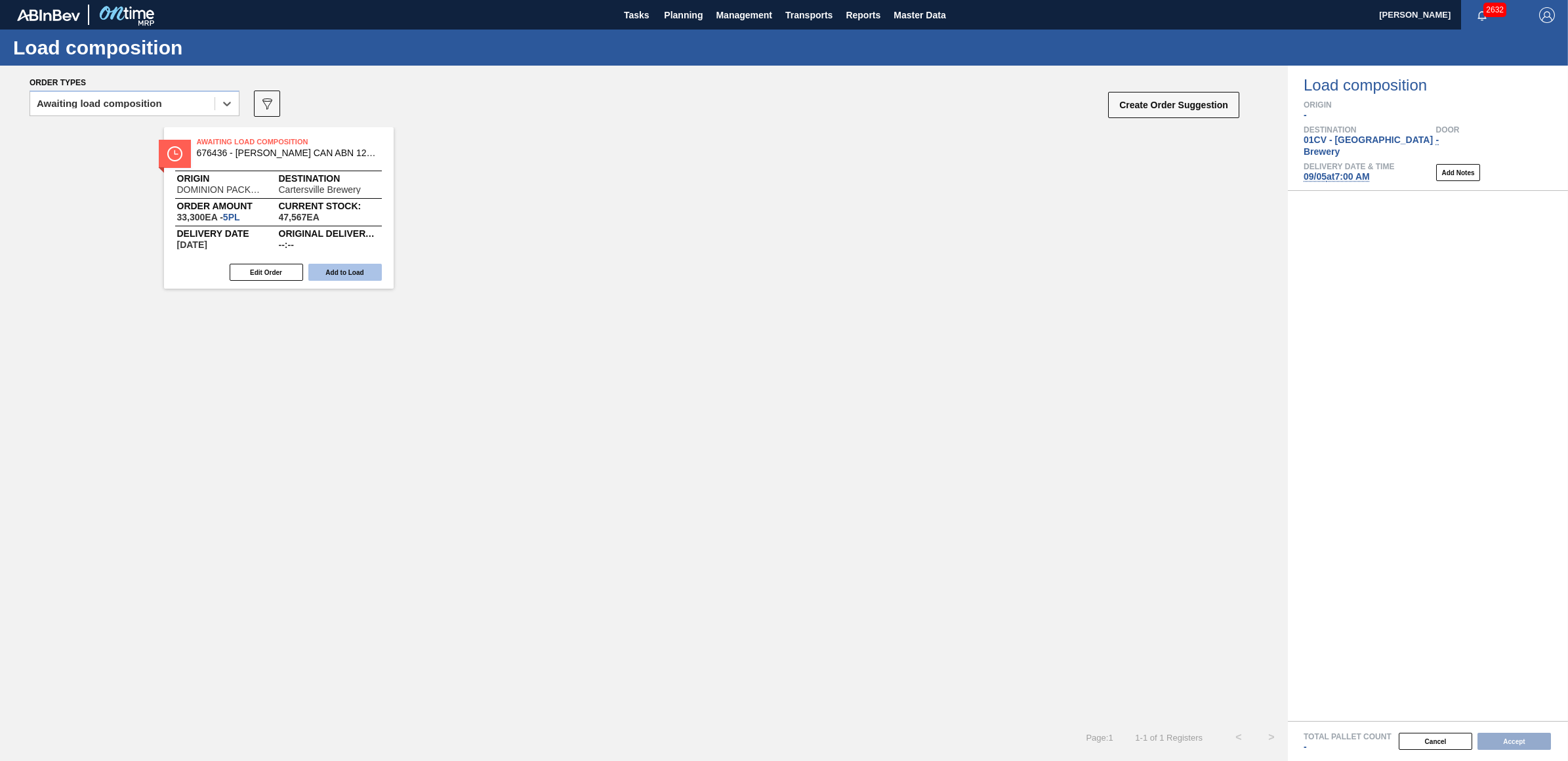
click at [362, 270] on button "Add to Load" at bounding box center [345, 272] width 74 height 17
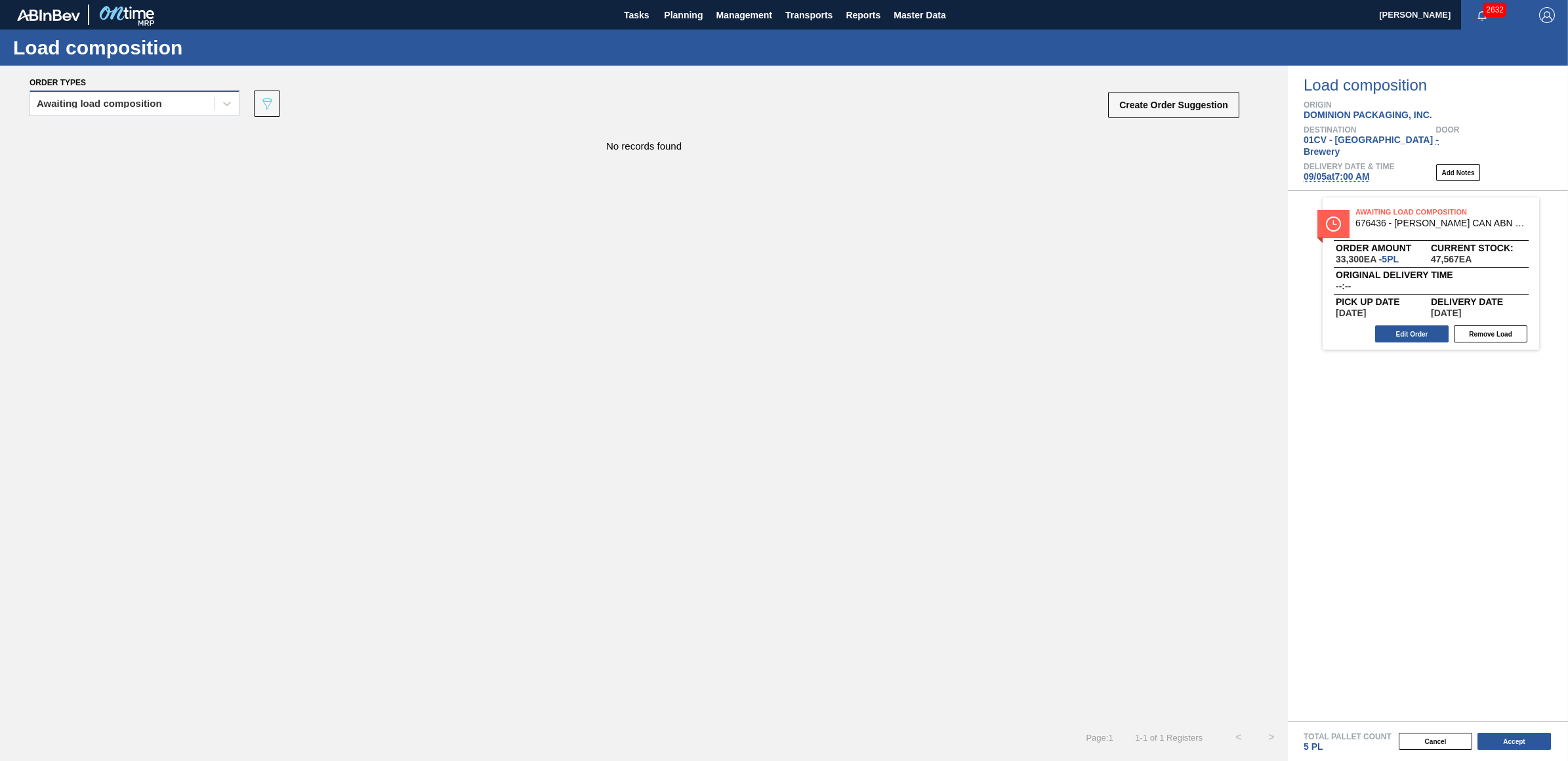
click at [79, 101] on div "Awaiting load composition" at bounding box center [99, 104] width 125 height 9
click at [84, 128] on div "Awaiting load composition" at bounding box center [134, 136] width 210 height 24
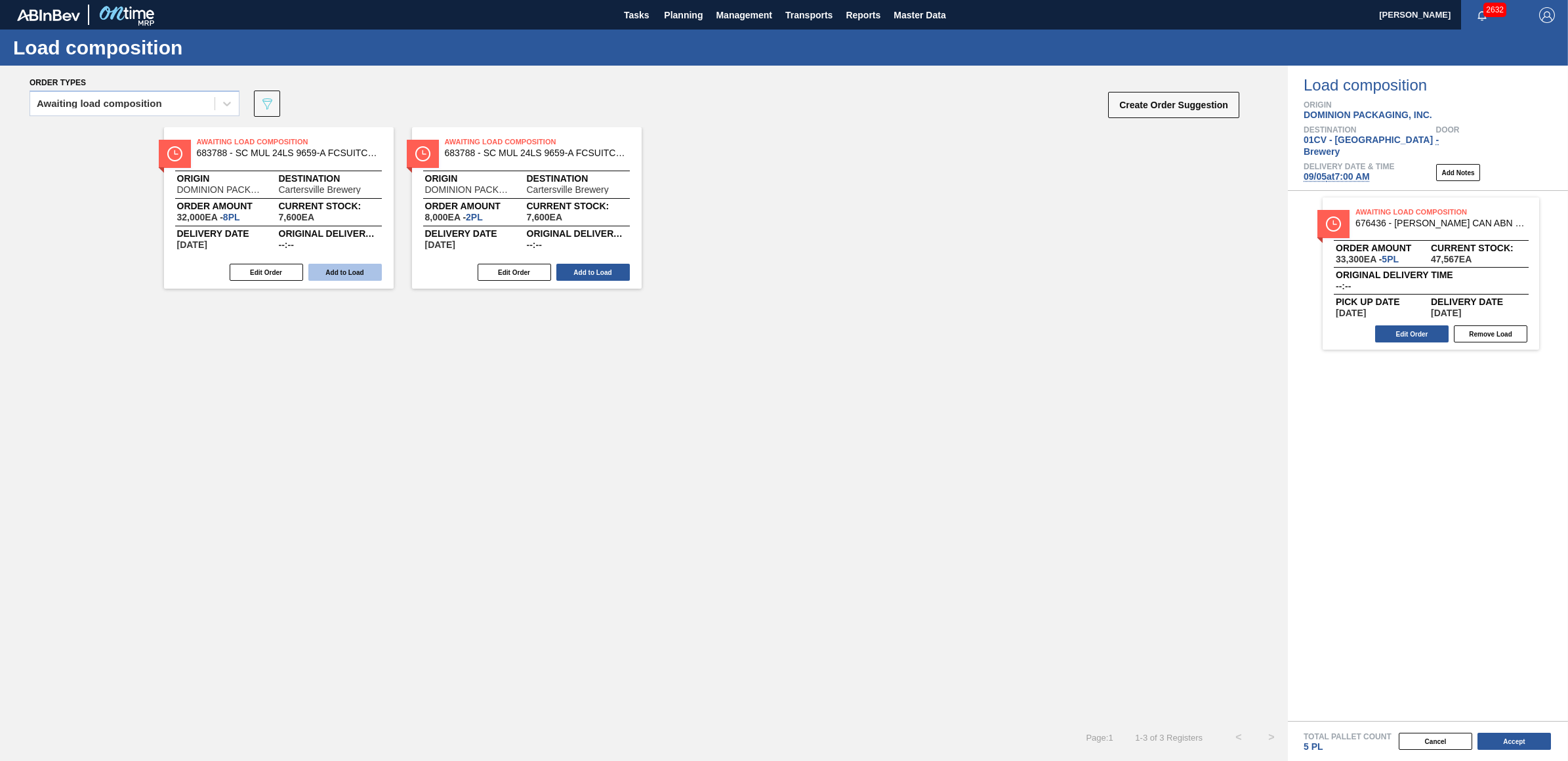
click at [338, 273] on button "Add to Load" at bounding box center [345, 272] width 74 height 17
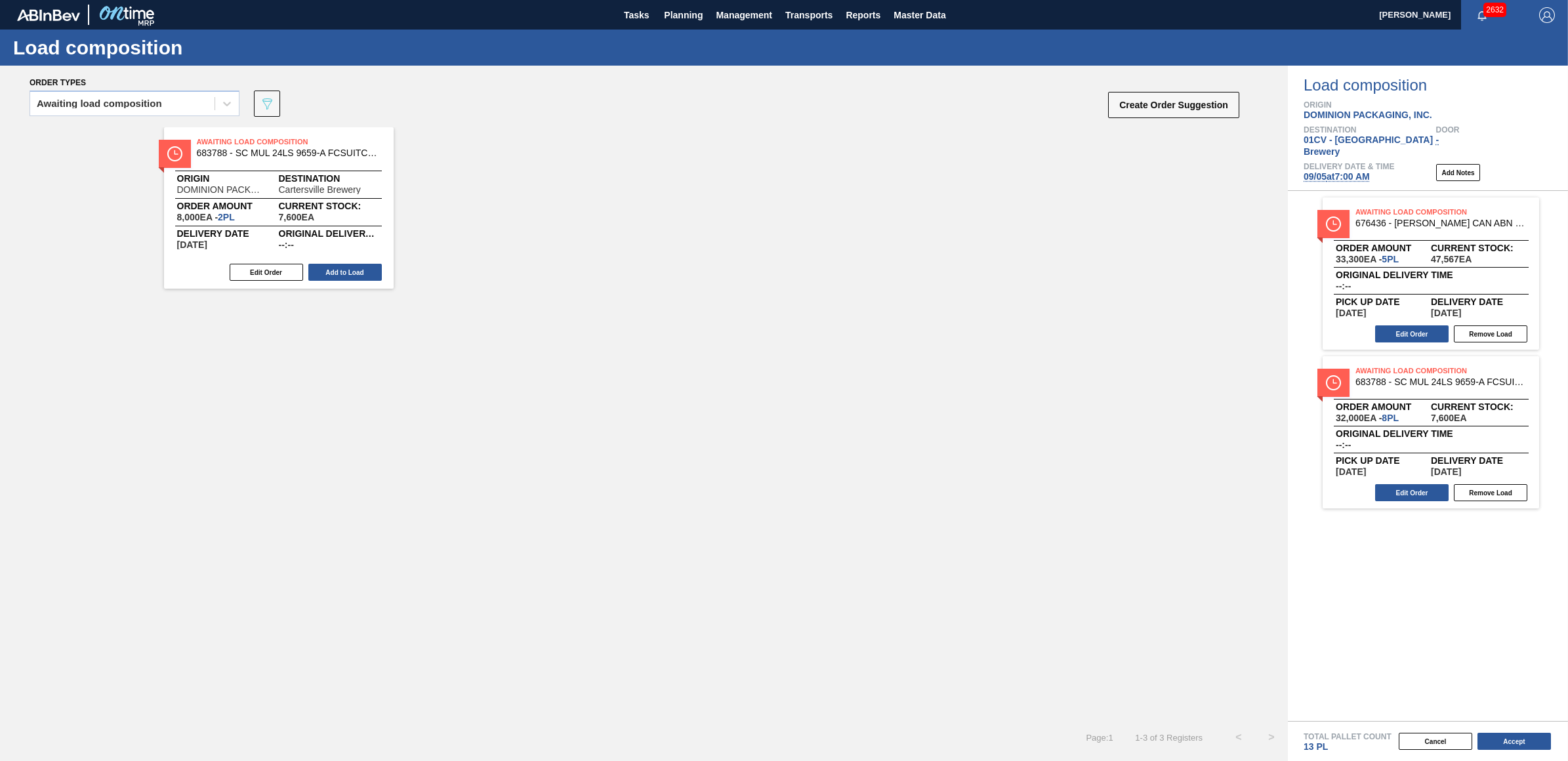
click at [338, 273] on button "Add to Load" at bounding box center [345, 272] width 74 height 17
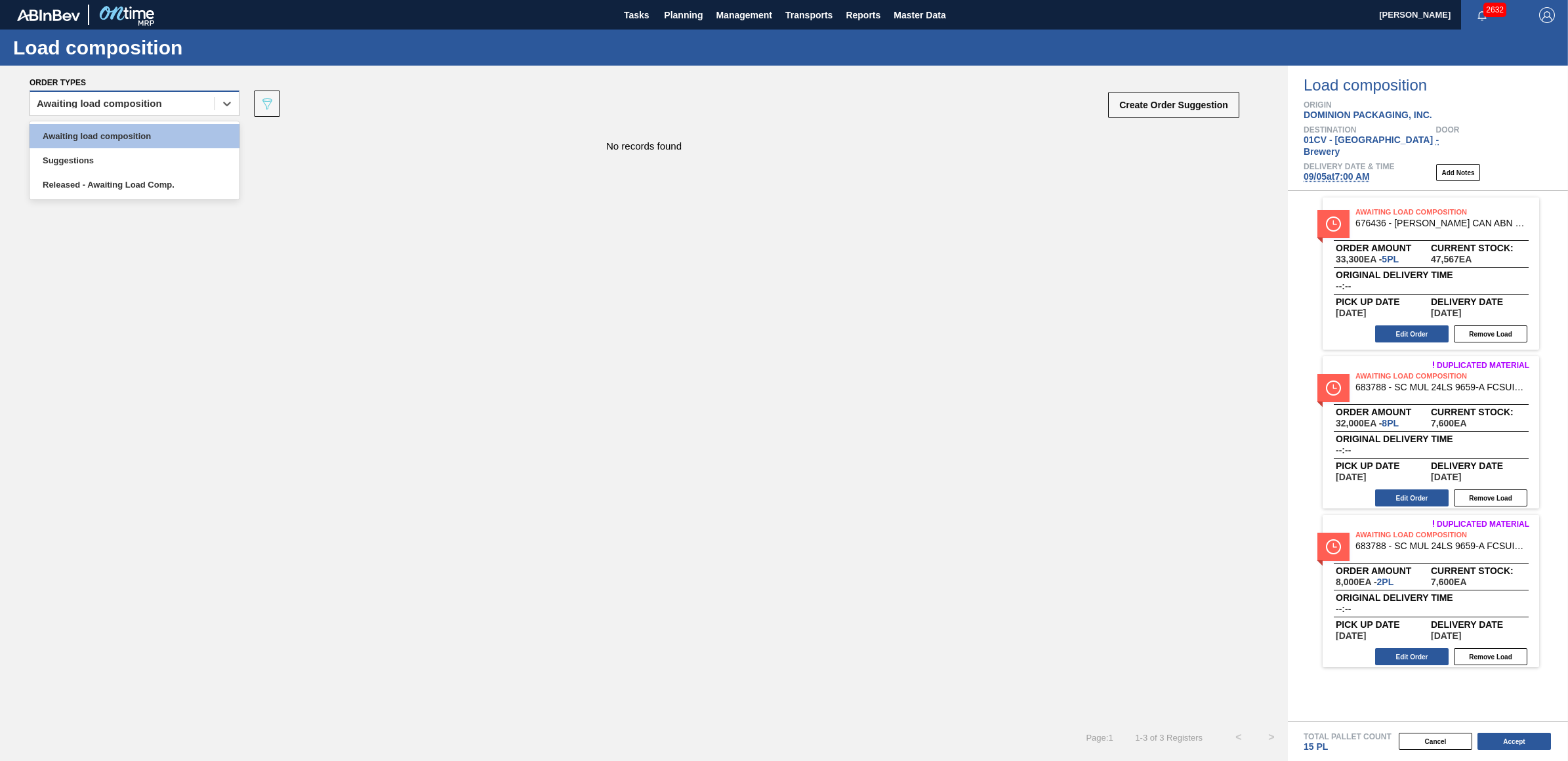
click at [187, 105] on div "Awaiting load composition" at bounding box center [122, 104] width 185 height 19
click at [162, 133] on div "Awaiting load composition" at bounding box center [134, 136] width 210 height 24
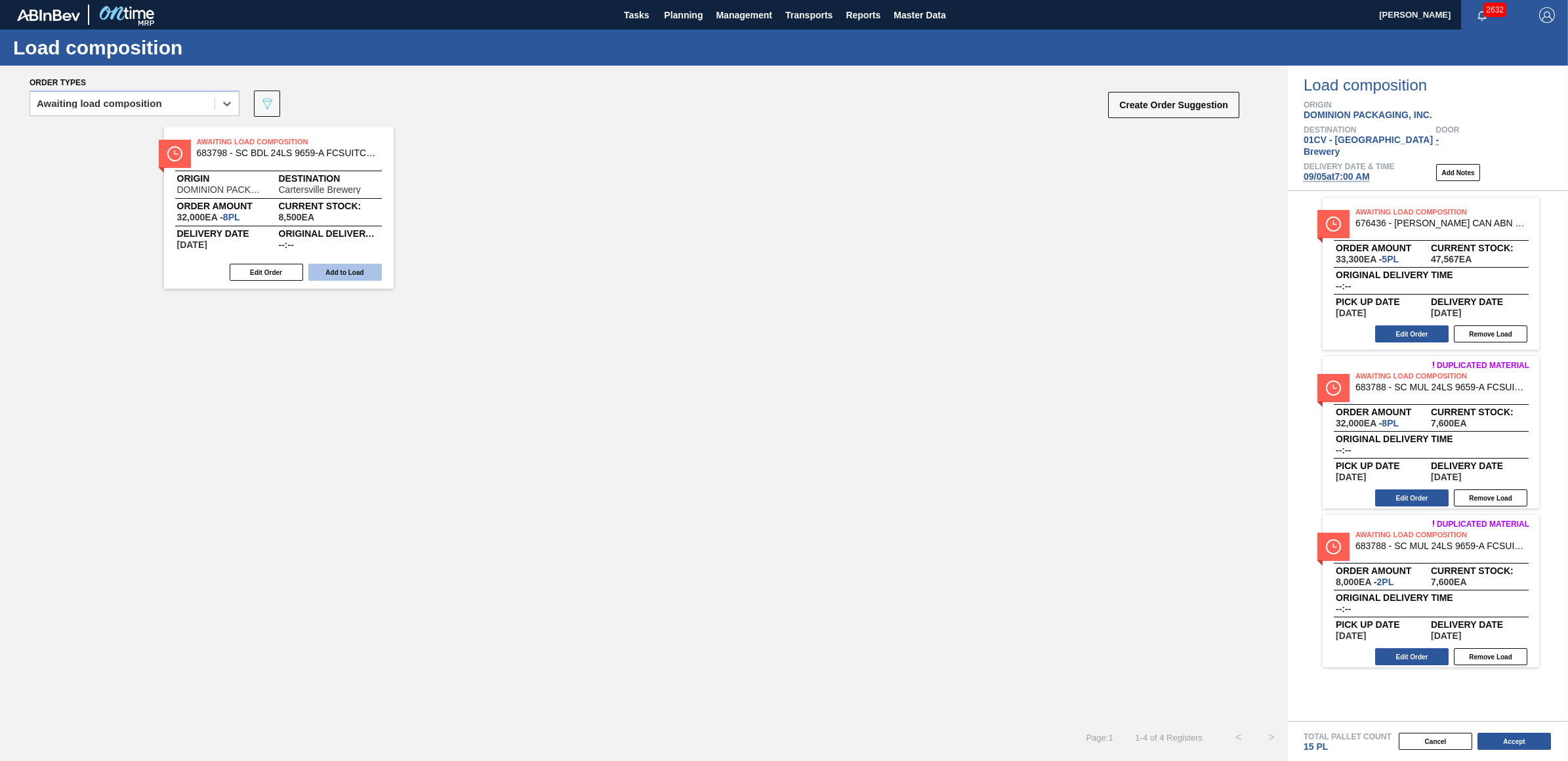
click at [351, 279] on button "Add to Load" at bounding box center [345, 272] width 74 height 17
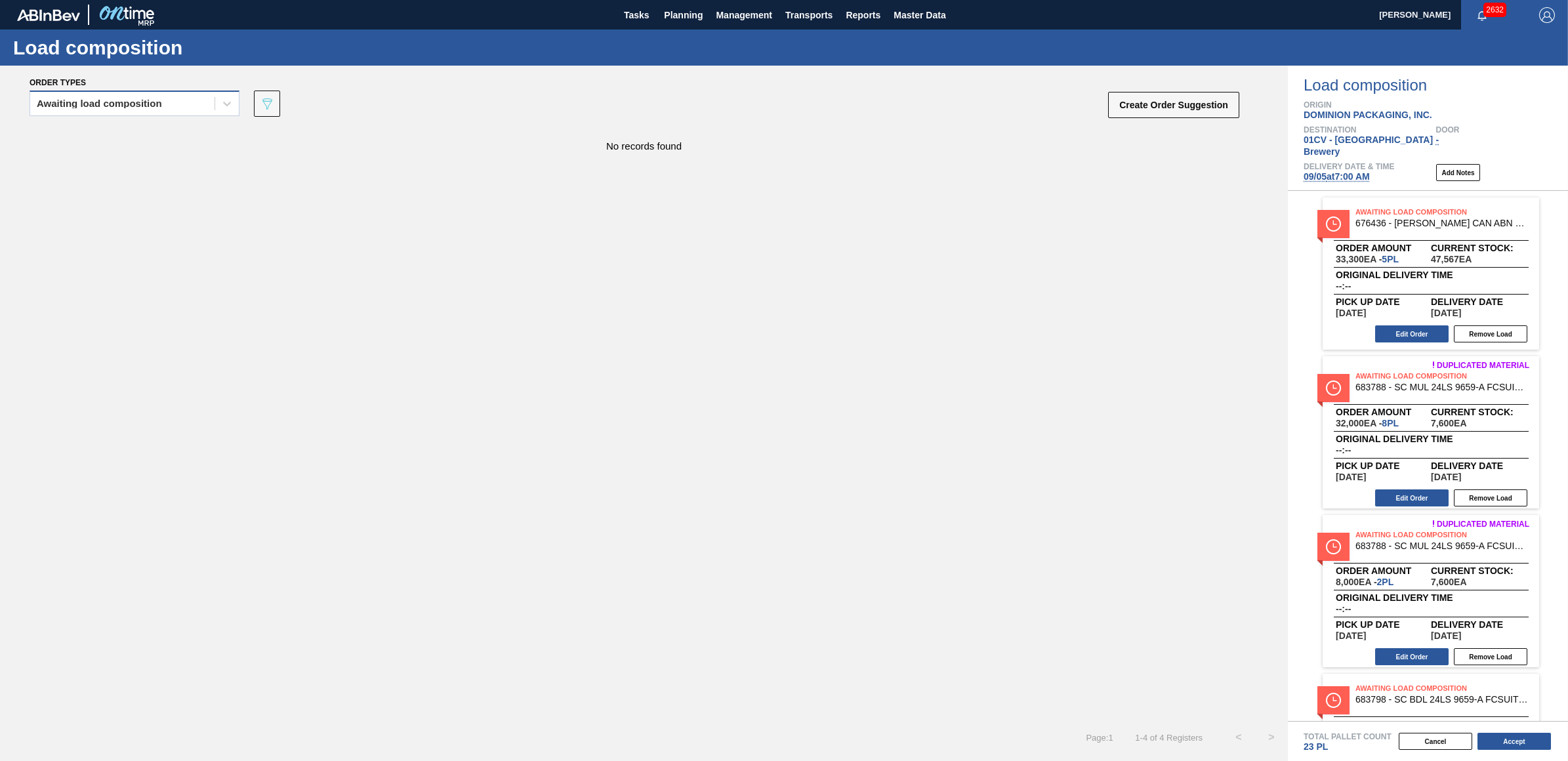
click at [116, 105] on div "Awaiting load composition" at bounding box center [99, 104] width 125 height 9
click at [106, 138] on div "Awaiting load composition" at bounding box center [134, 136] width 210 height 24
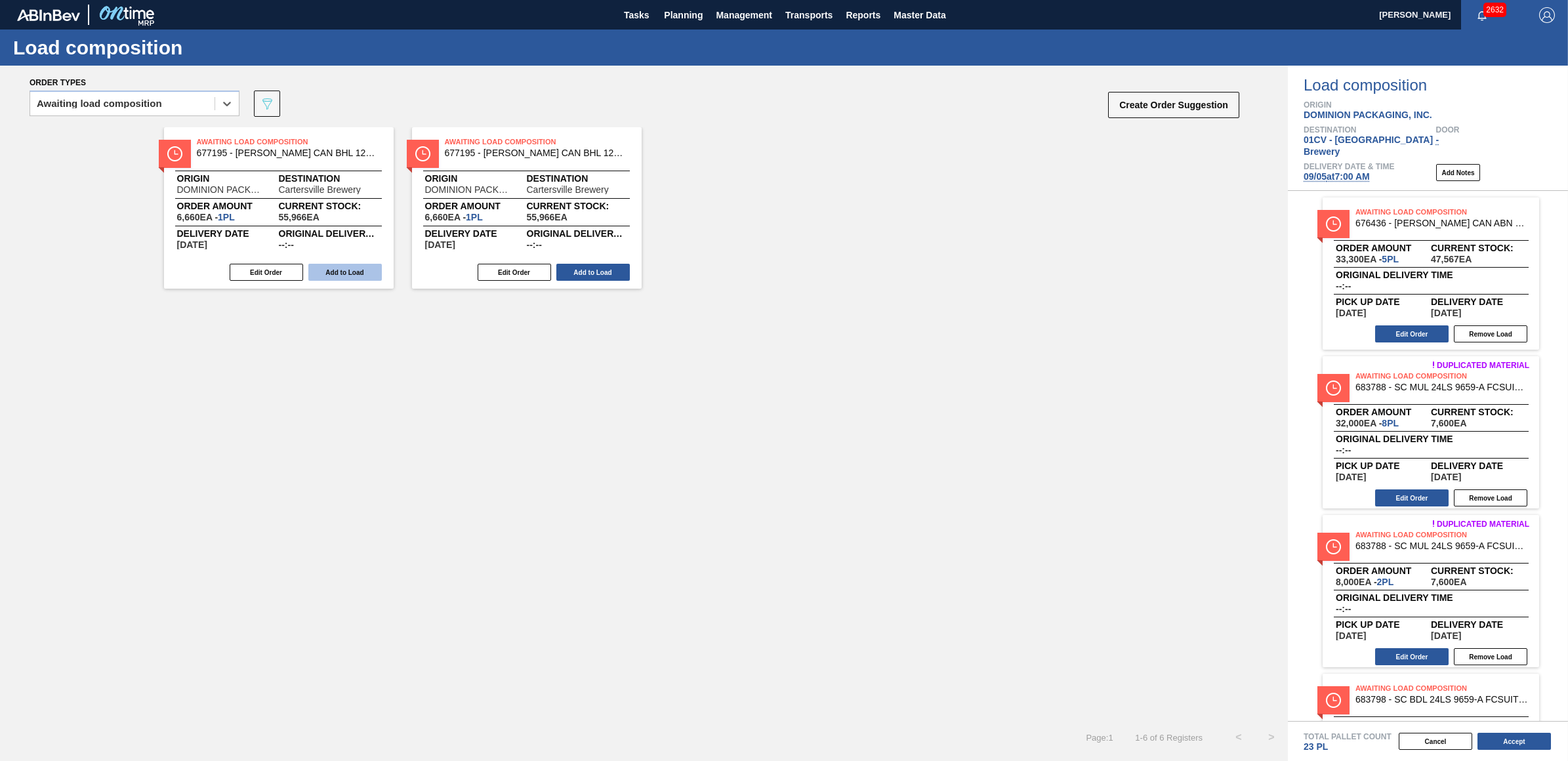
click at [360, 269] on button "Add to Load" at bounding box center [345, 272] width 74 height 17
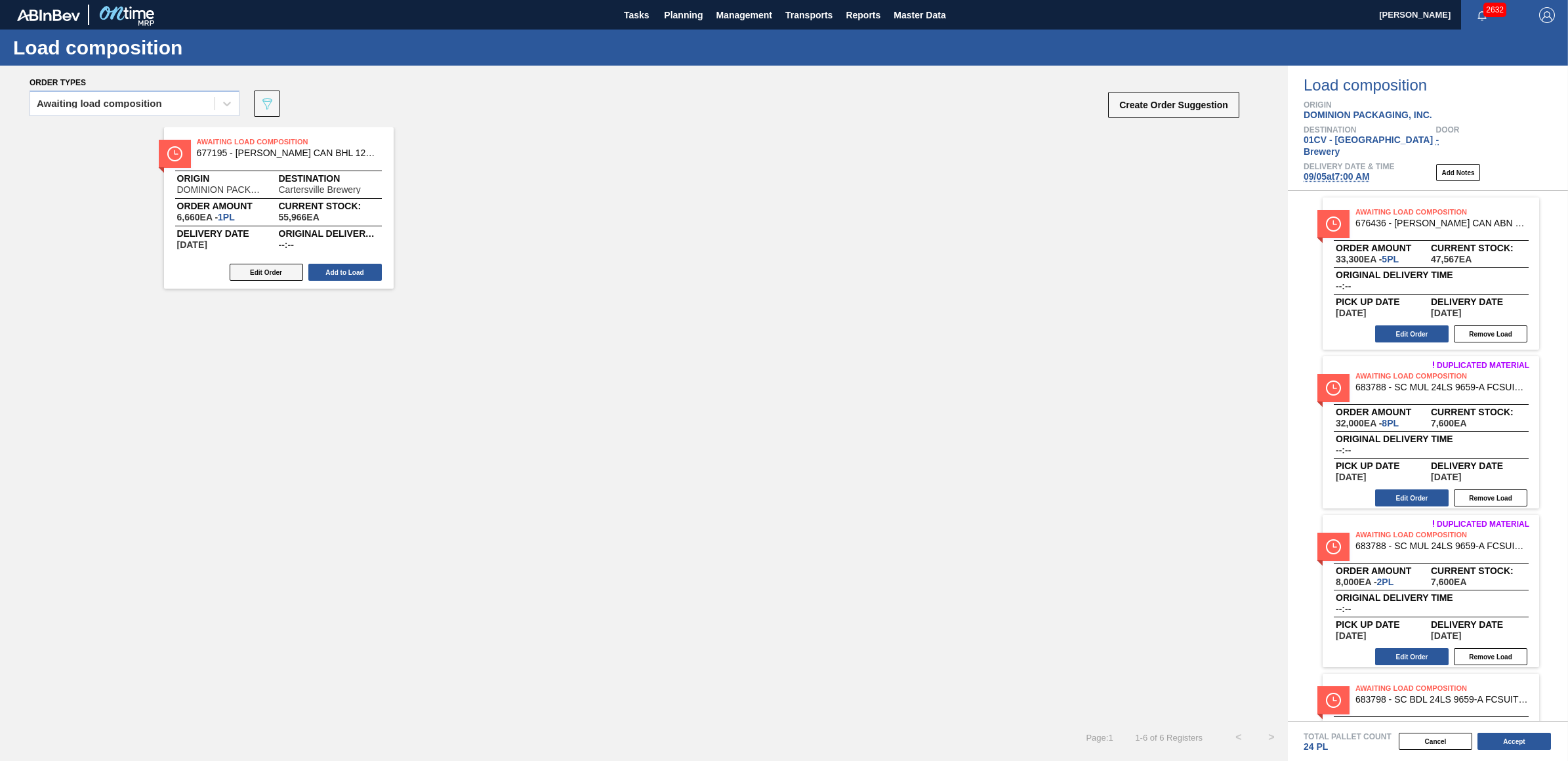
click at [273, 267] on button "Edit Order" at bounding box center [266, 272] width 74 height 17
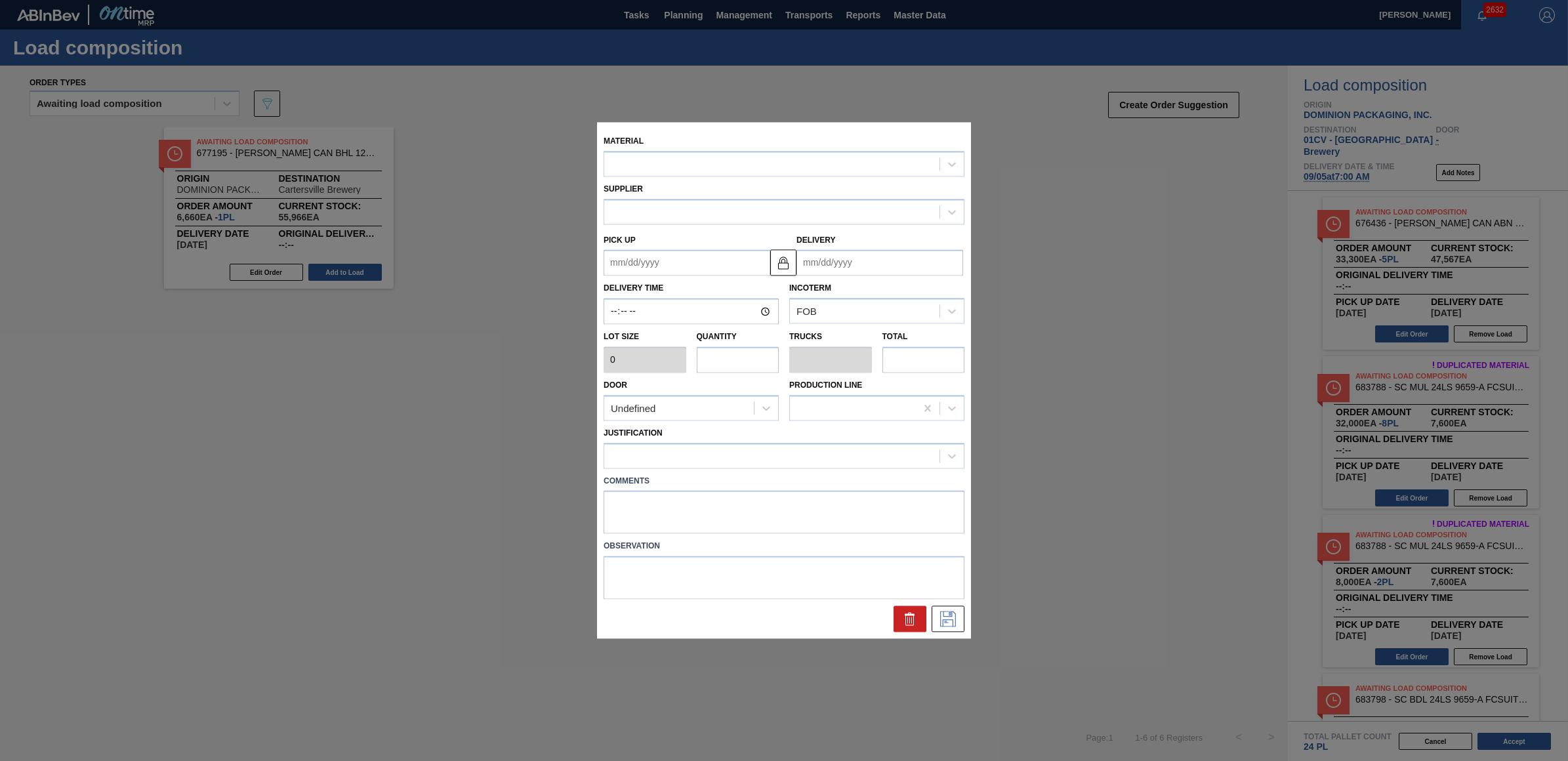
type input "6,660"
type input "1"
type input "0.038"
type input "6,660"
type up "[DATE]"
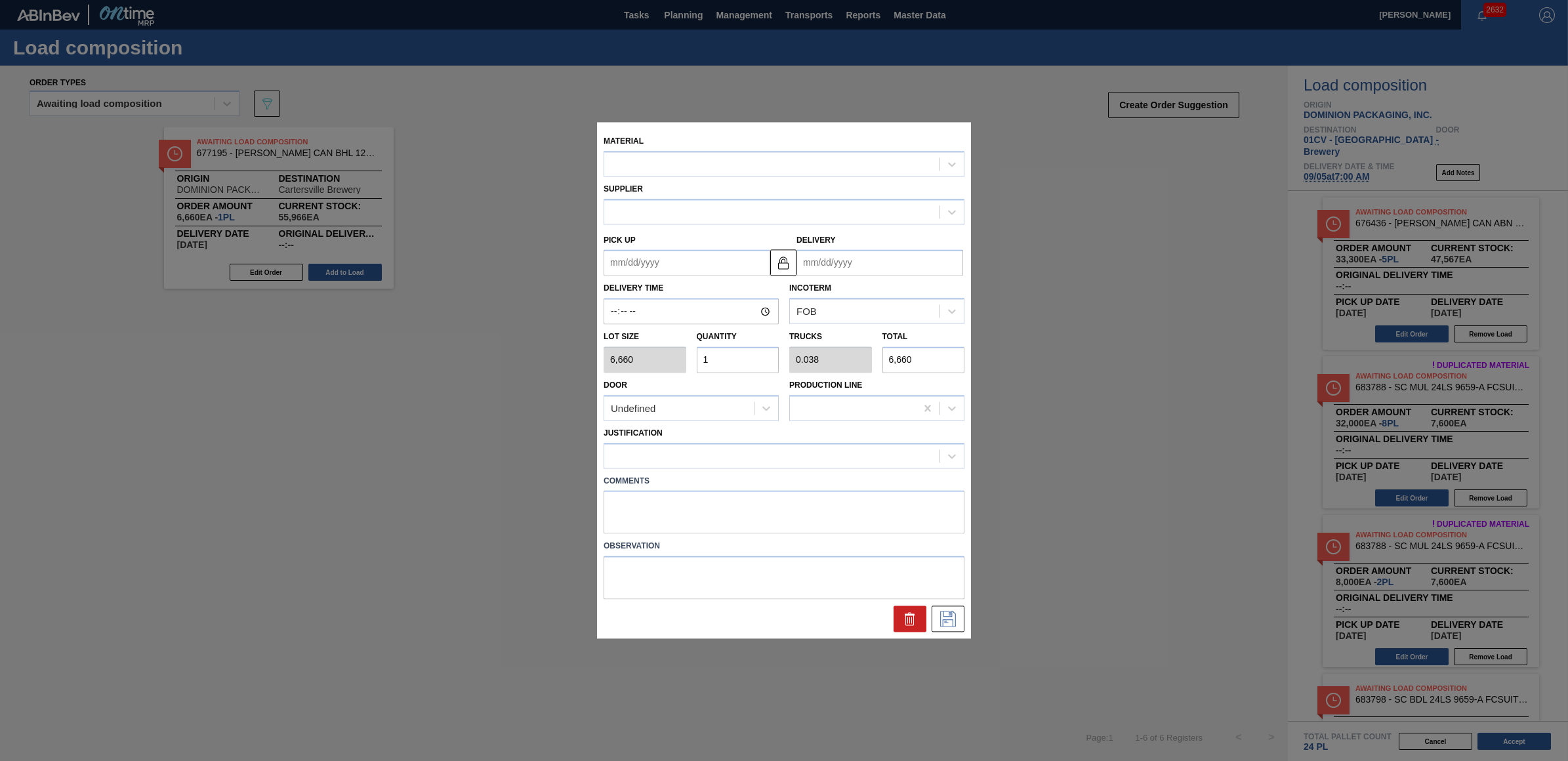
type input "[DATE]"
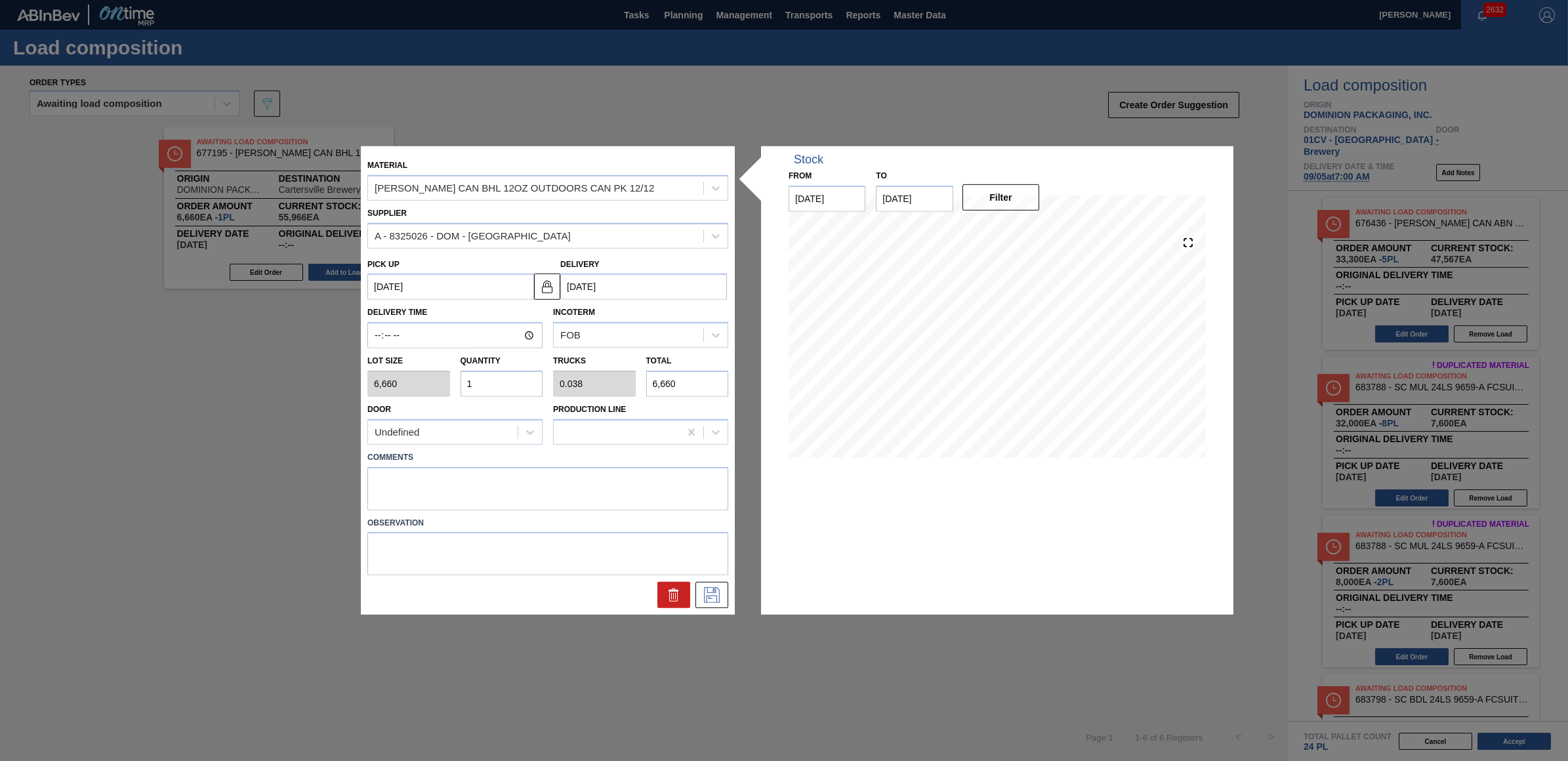
drag, startPoint x: 474, startPoint y: 385, endPoint x: 462, endPoint y: 385, distance: 12.0
click at [462, 385] on input "1" at bounding box center [502, 384] width 82 height 26
type input "2"
type input "0.077"
type input "13,320"
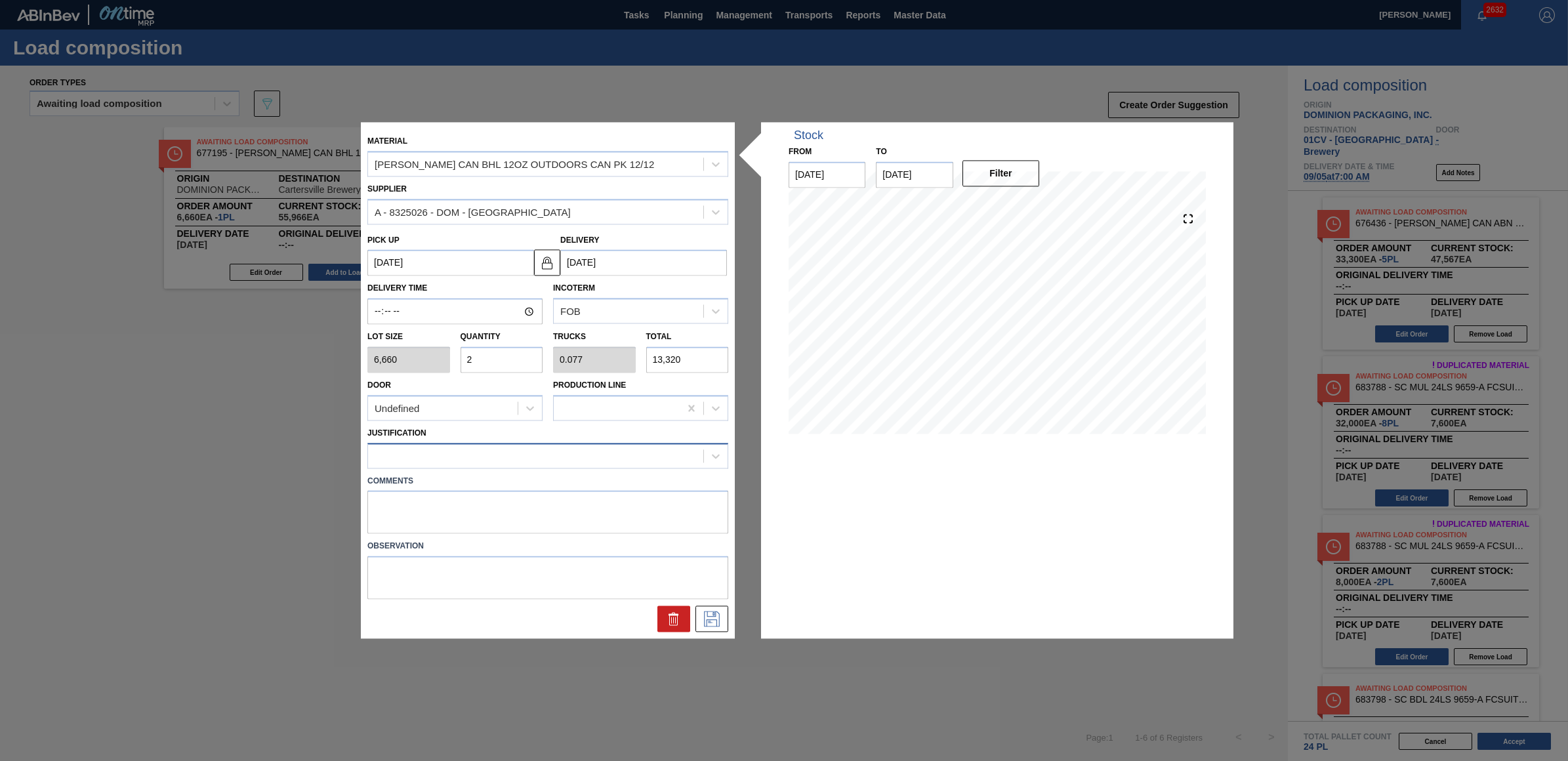
type input "2"
click at [493, 460] on div at bounding box center [536, 456] width 335 height 19
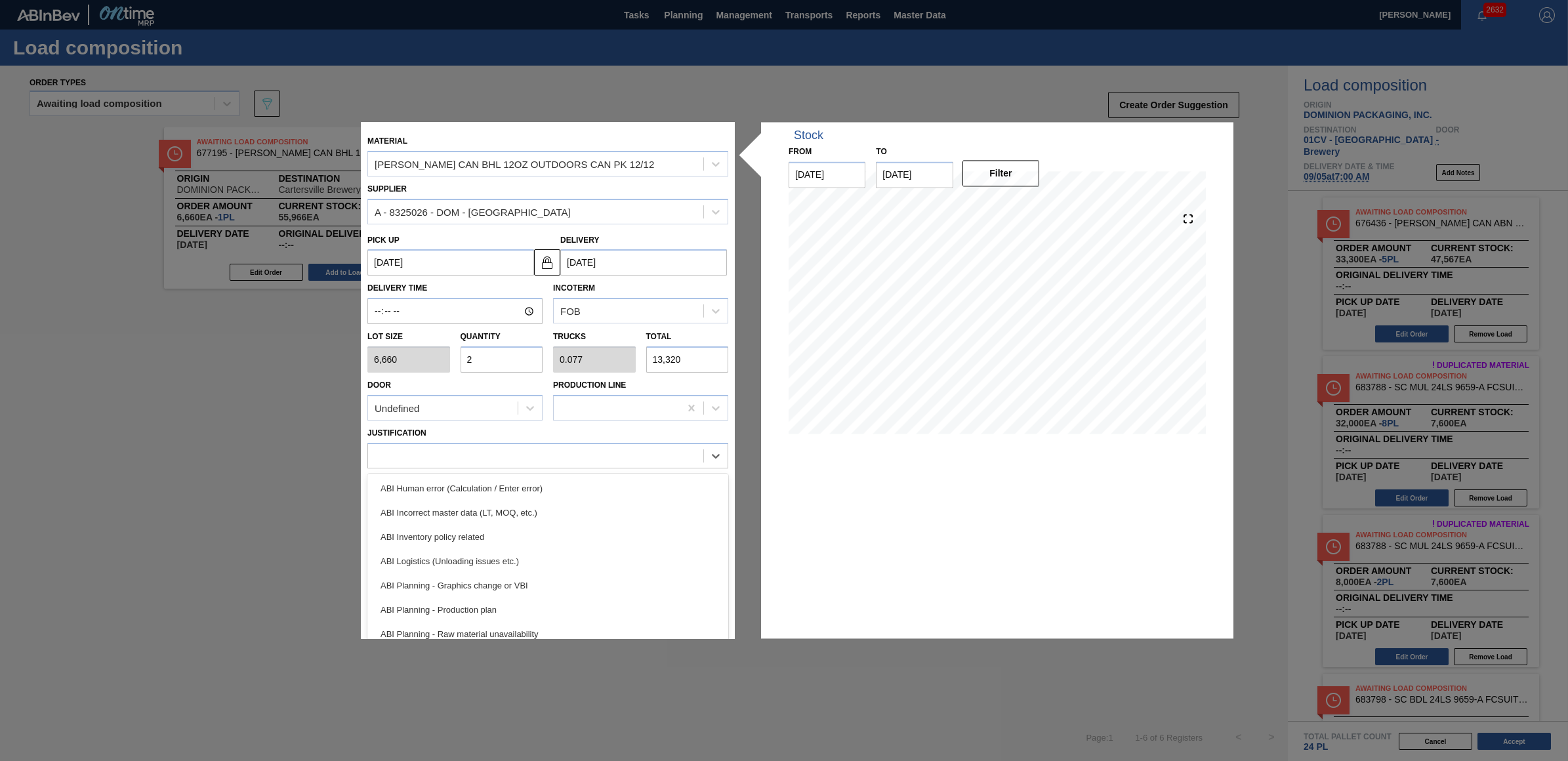
scroll to position [82, 0]
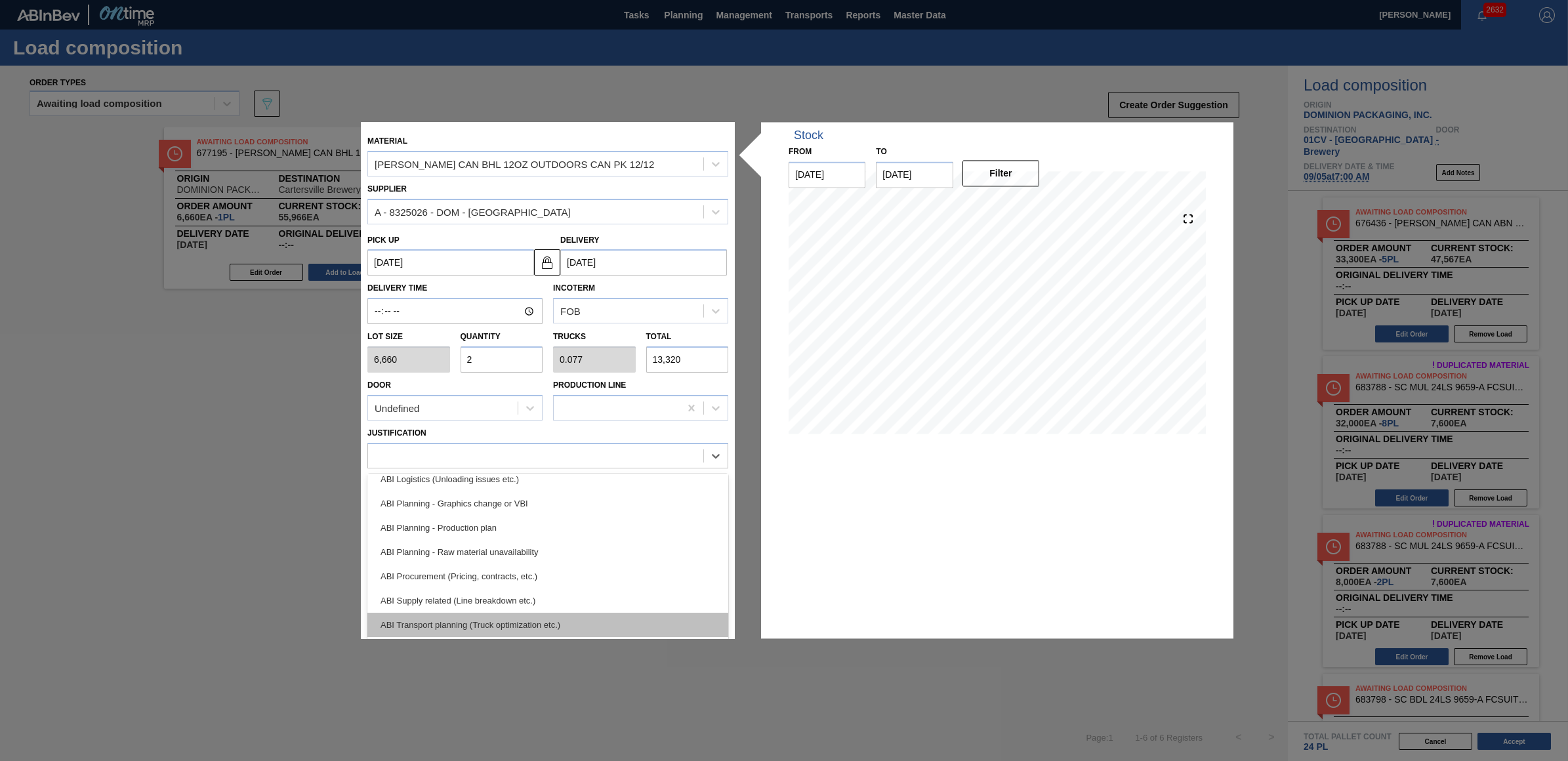
click at [476, 616] on div "ABI Transport planning (Truck optimization etc.)" at bounding box center [548, 625] width 361 height 24
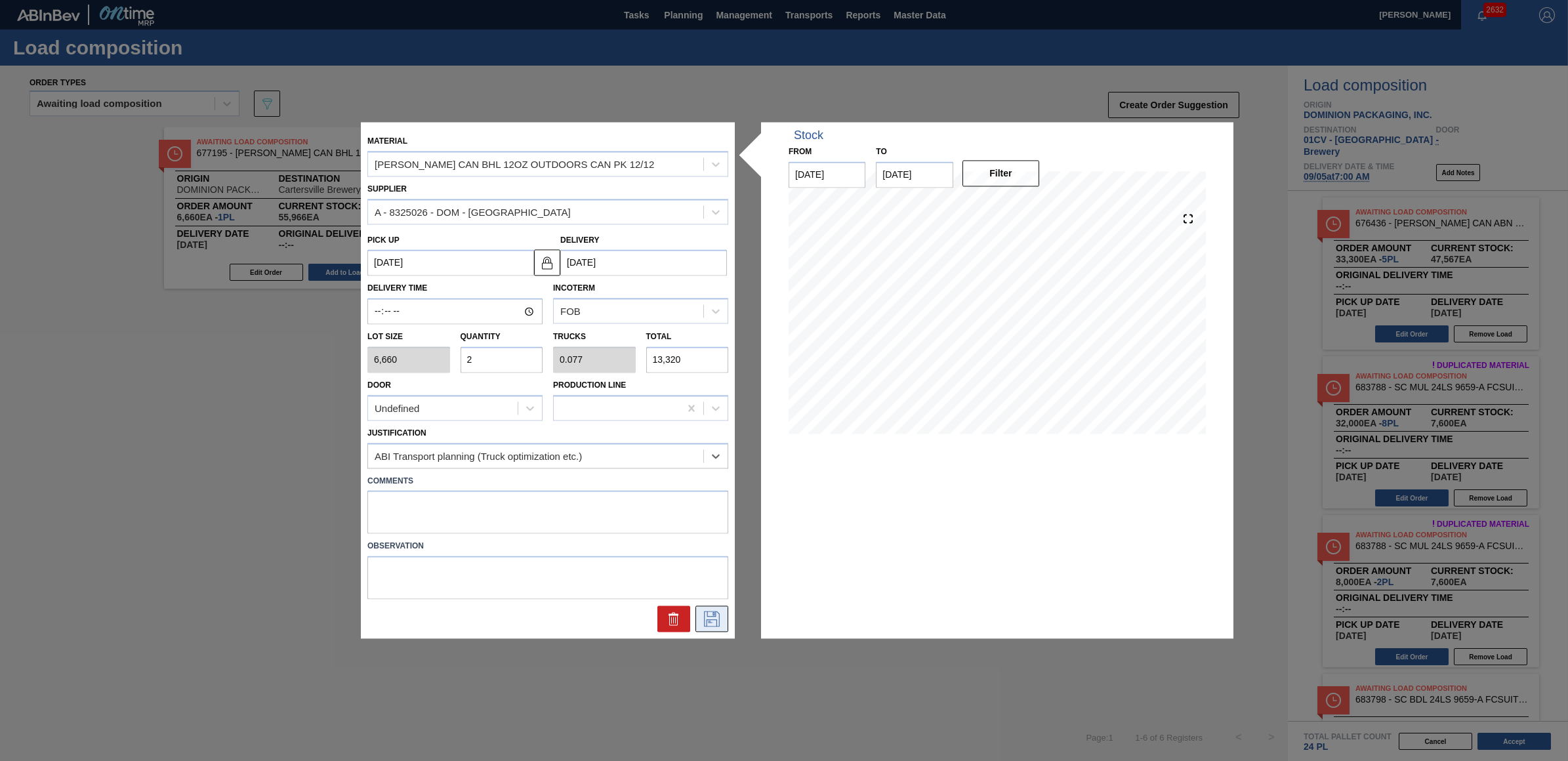
click at [710, 623] on icon at bounding box center [712, 619] width 21 height 16
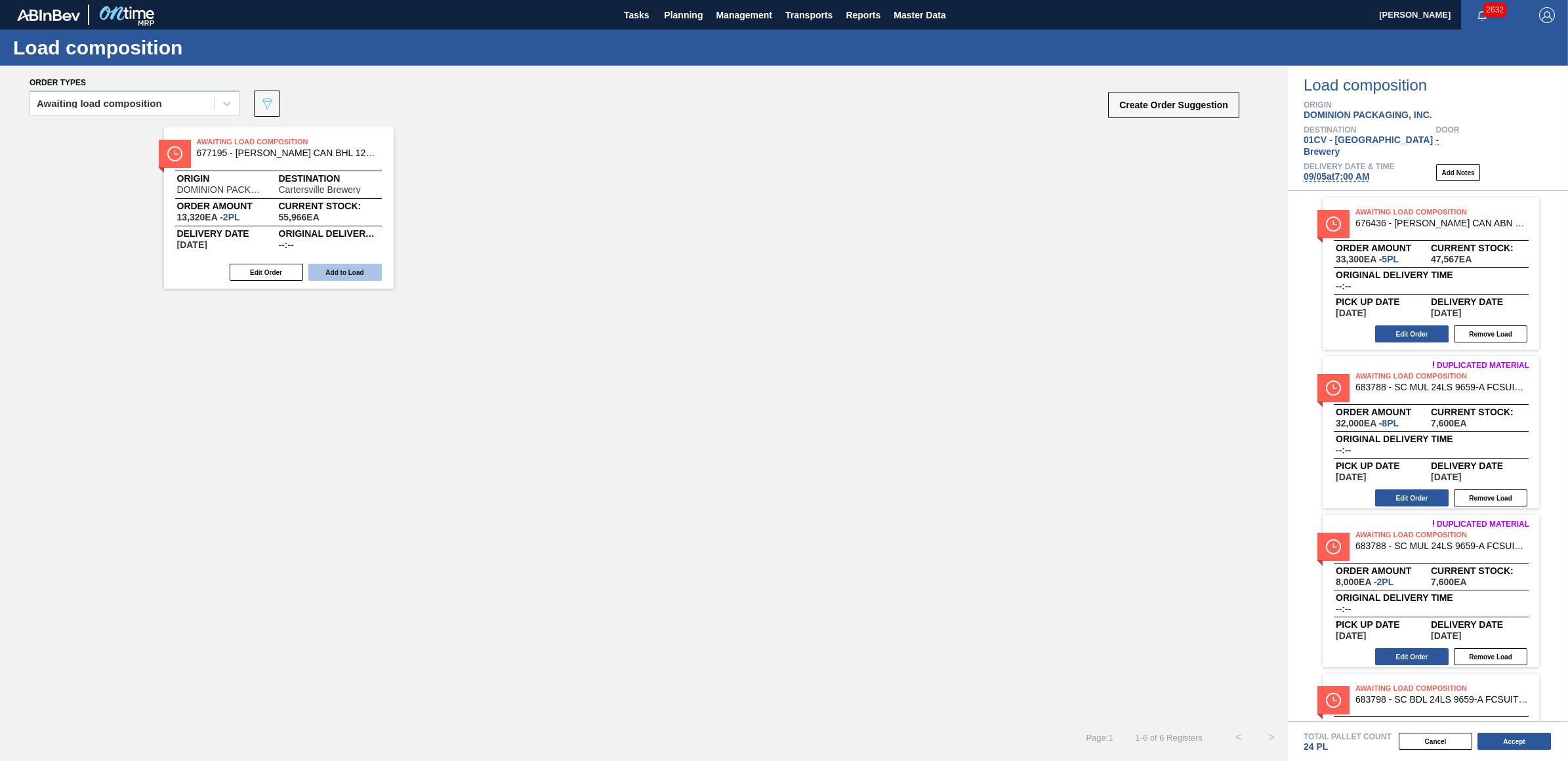
click at [364, 272] on button "Add to Load" at bounding box center [345, 272] width 74 height 17
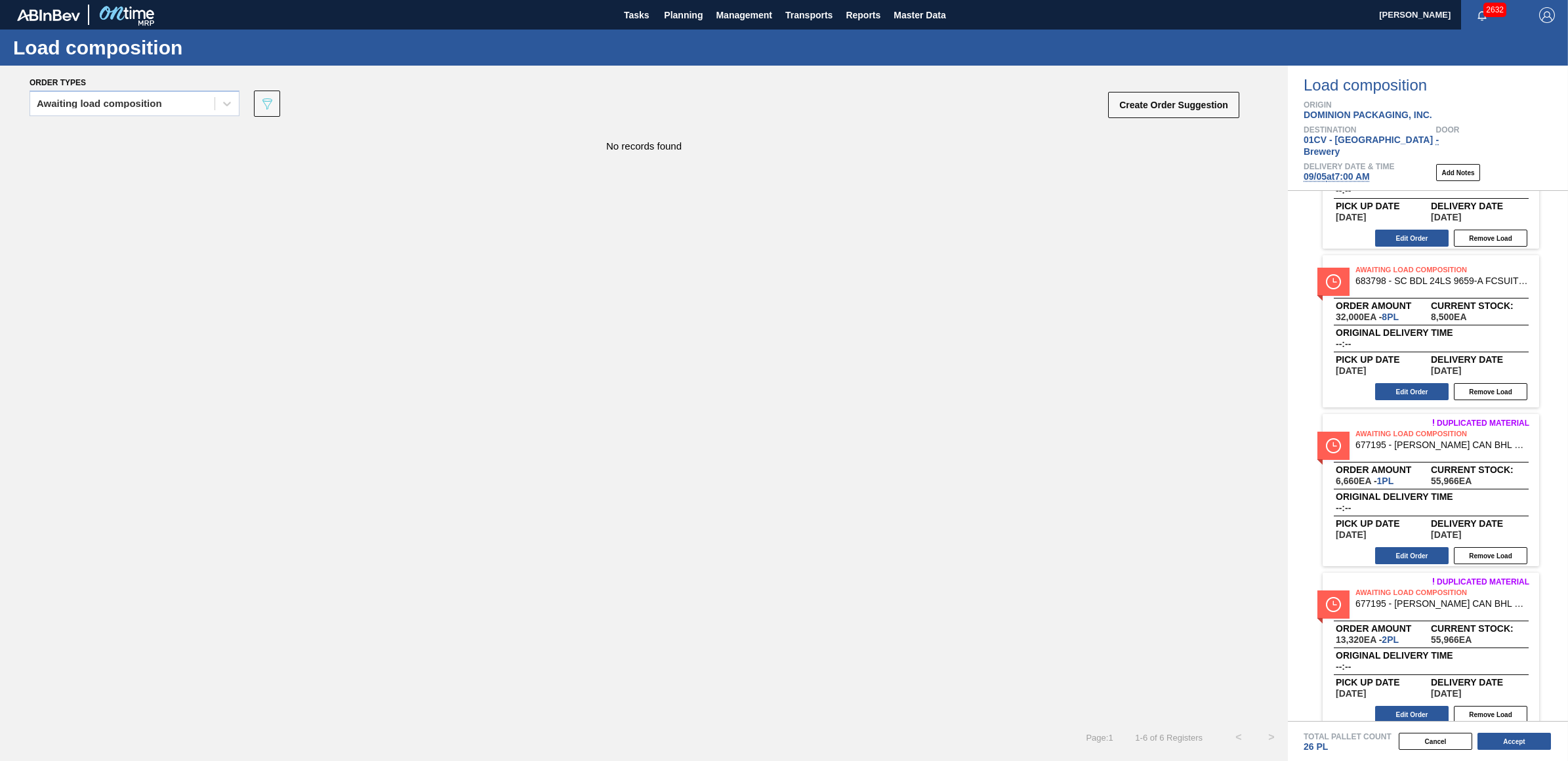
scroll to position [337, 0]
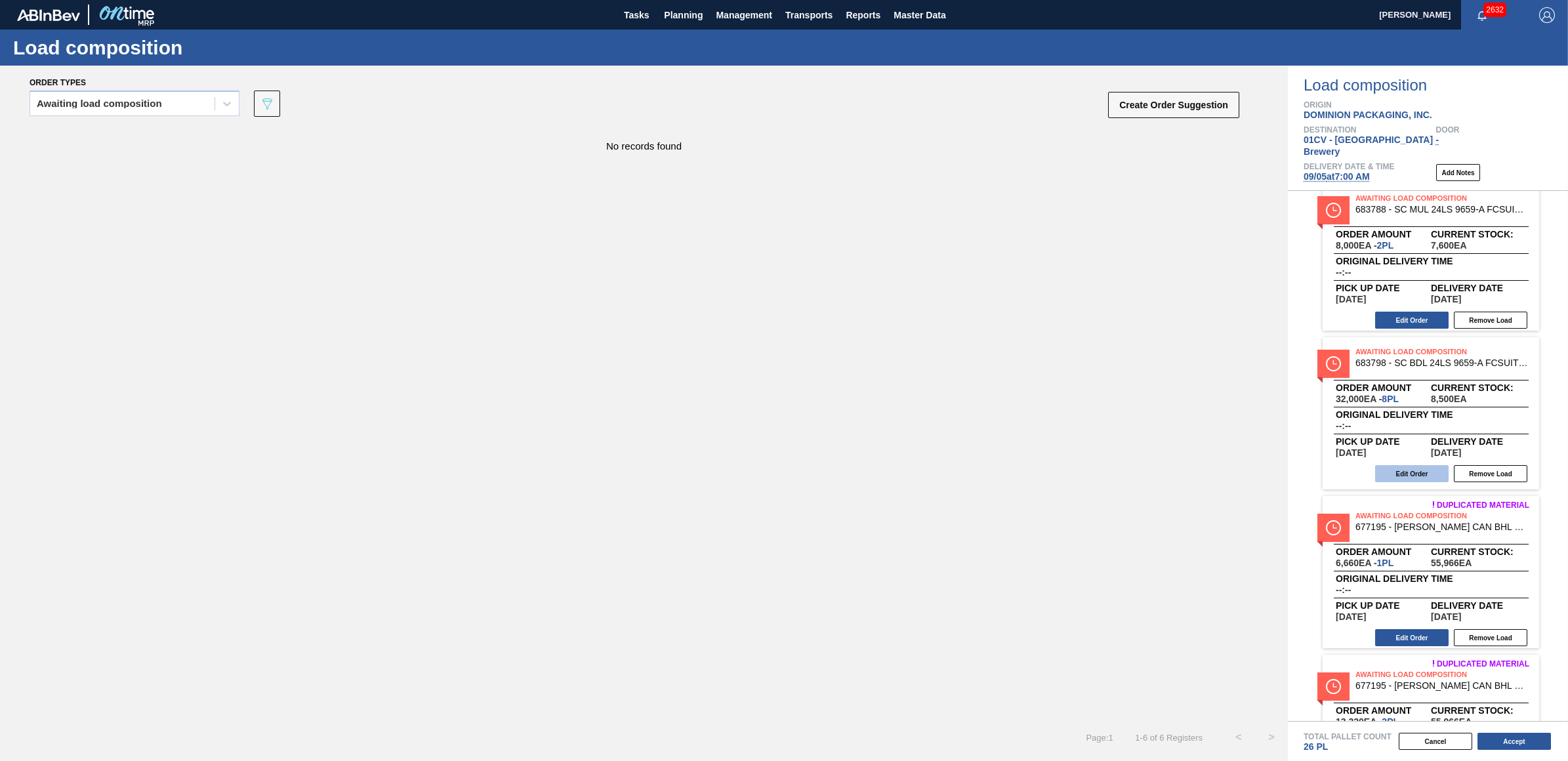
click at [1413, 465] on button "Edit Order" at bounding box center [1412, 473] width 74 height 17
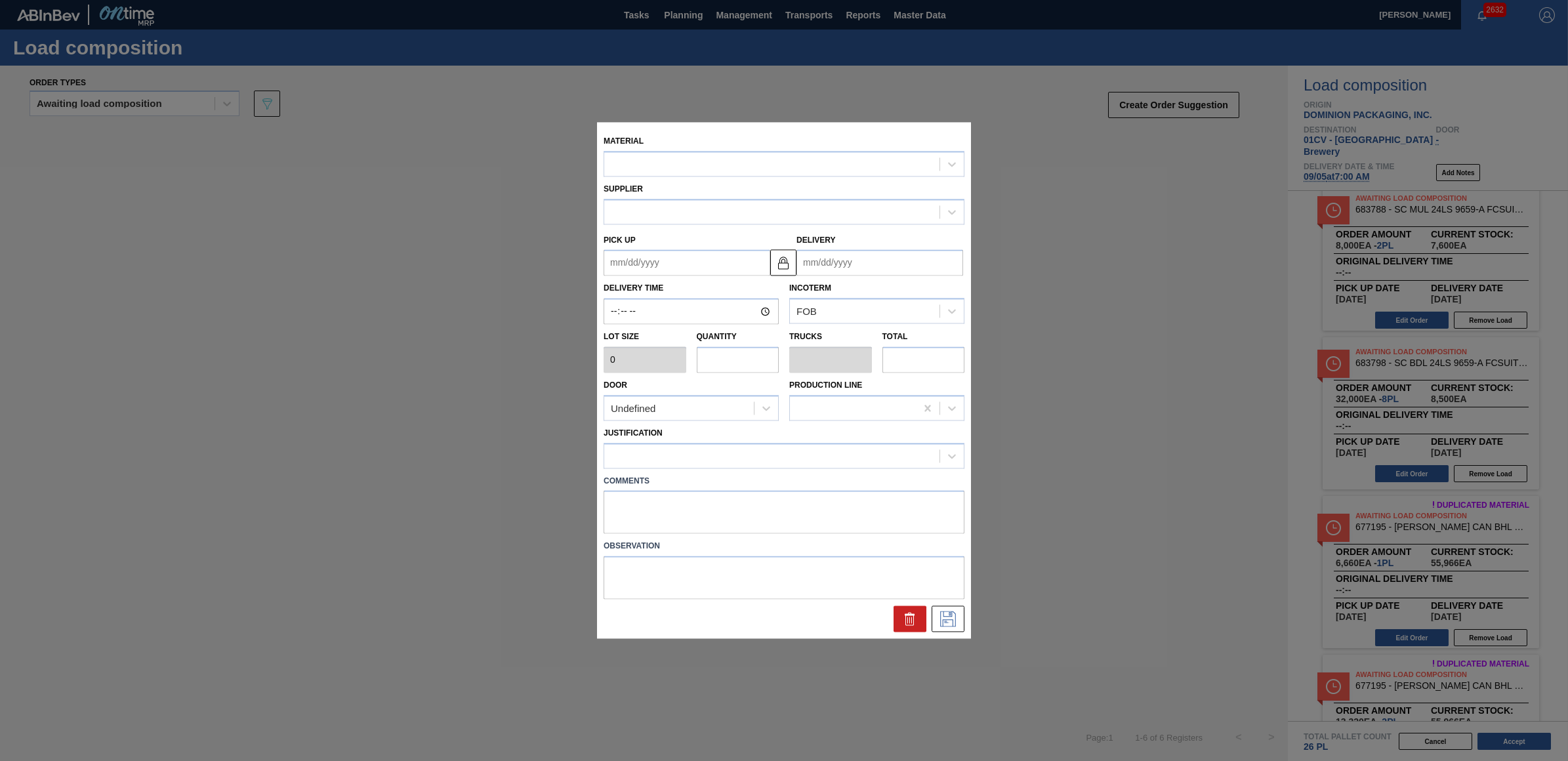
type input "4,000"
type input "8"
type input "0.308"
type input "32,000"
type up "[DATE]"
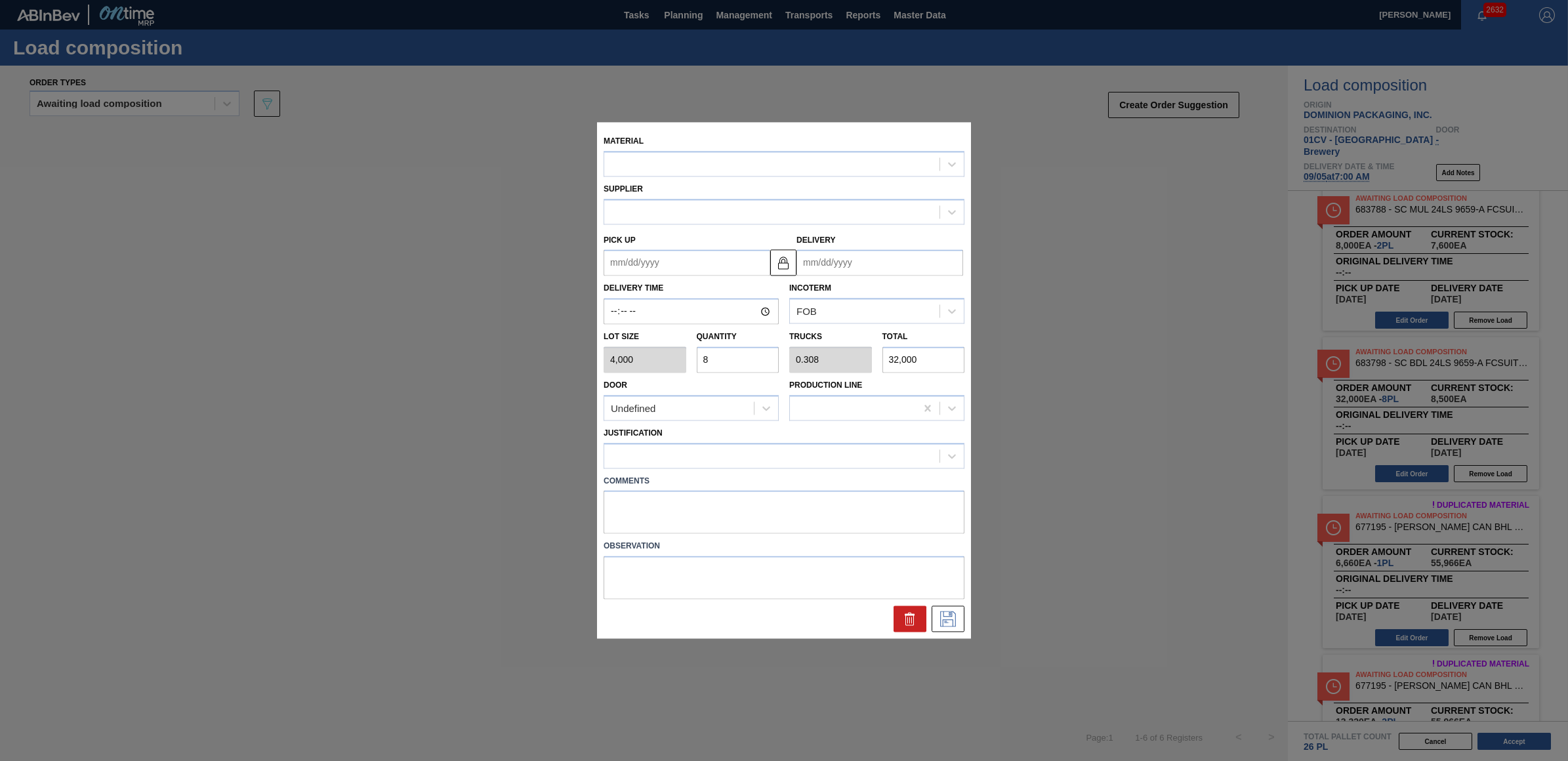
type input "[DATE]"
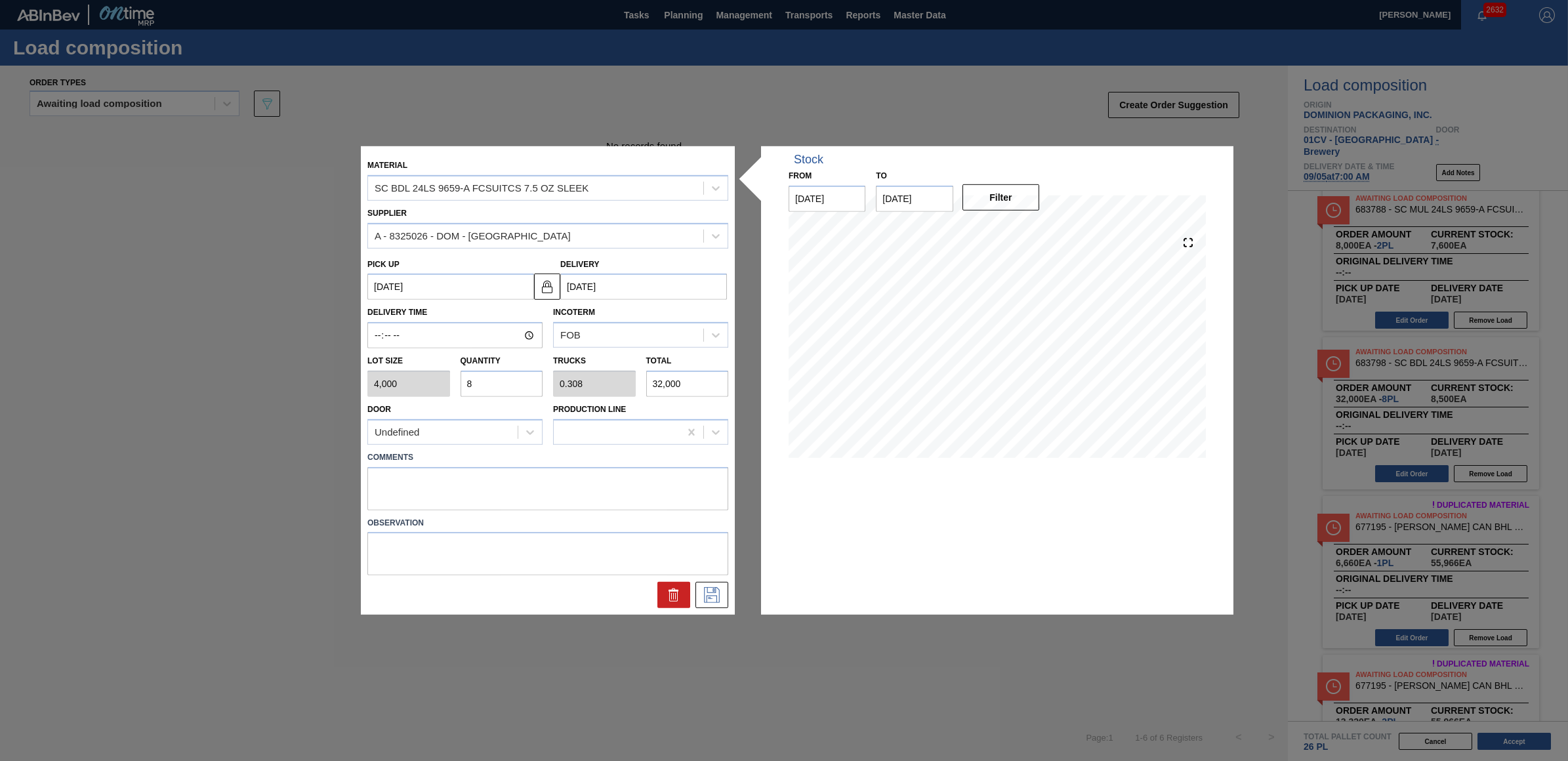
drag, startPoint x: 484, startPoint y: 388, endPoint x: 451, endPoint y: 388, distance: 33.0
click at [451, 388] on div "Lot size 4,000 Quantity 8 Trucks 0.308 Total 32,000" at bounding box center [548, 373] width 372 height 49
type input "5"
type input "0.192"
type input "20,000"
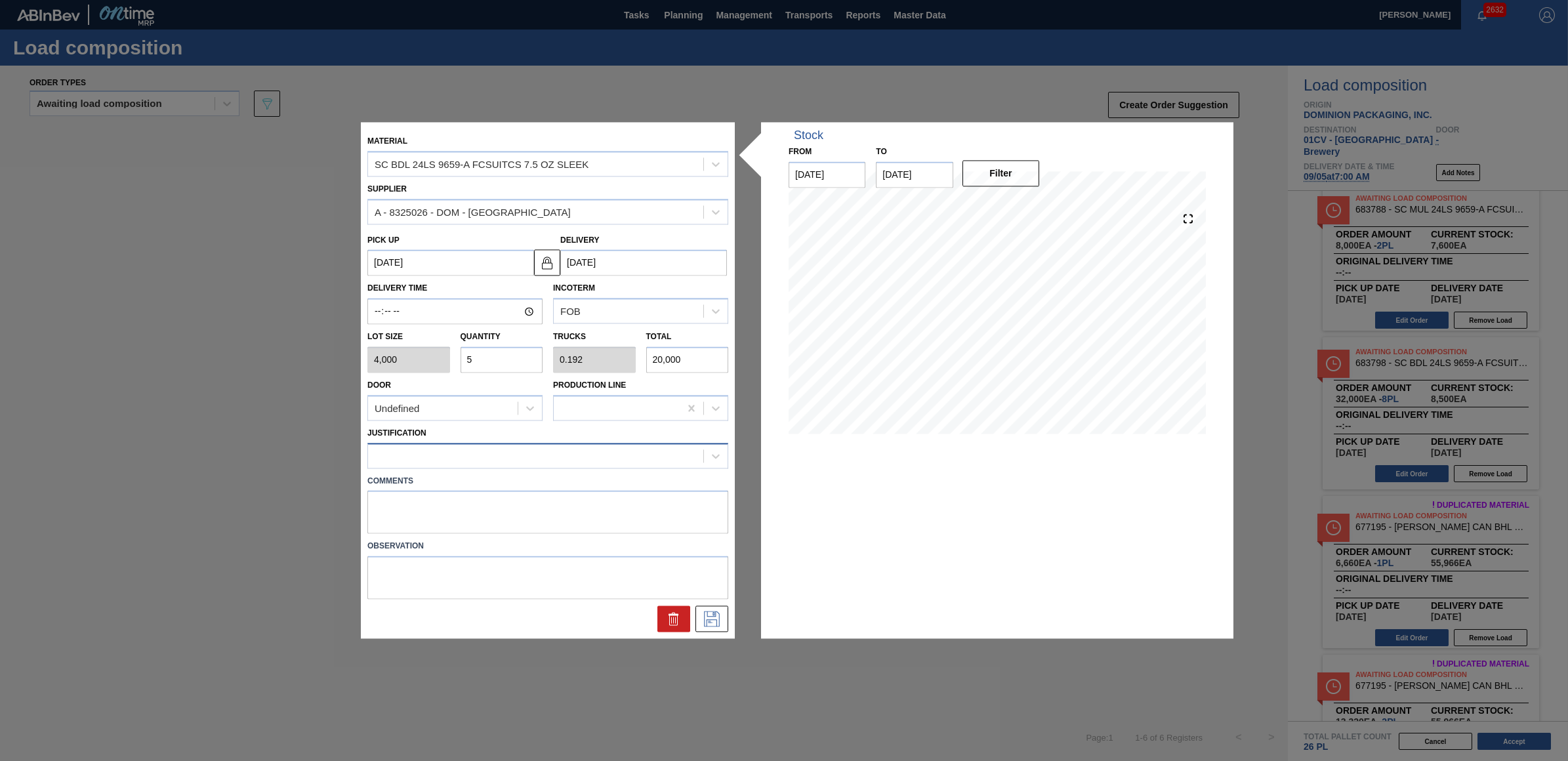
type input "5"
click at [462, 447] on div at bounding box center [536, 456] width 335 height 19
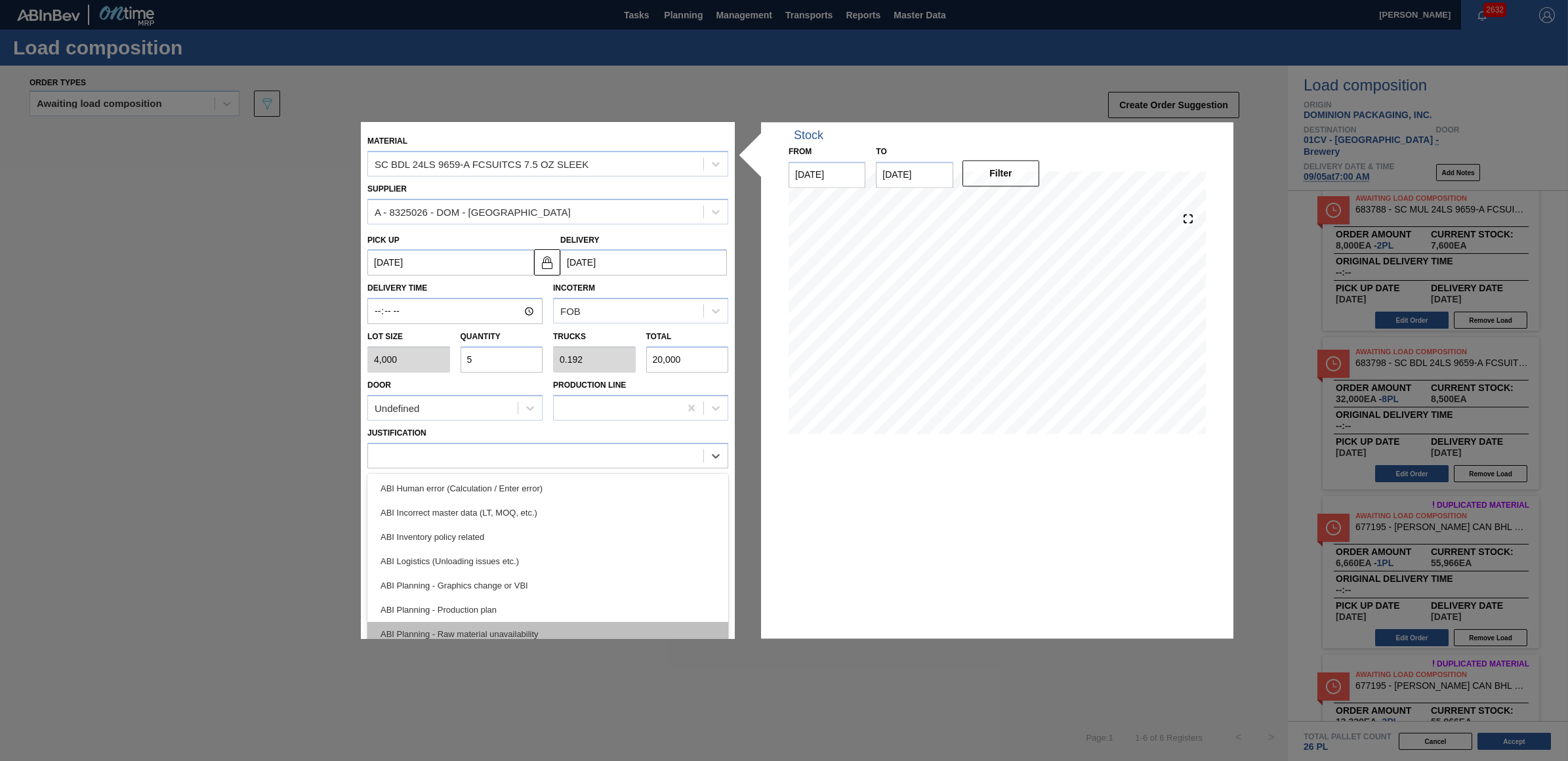
scroll to position [82, 0]
click at [523, 620] on div "ABI Transport planning (Truck optimization etc.)" at bounding box center [548, 625] width 361 height 24
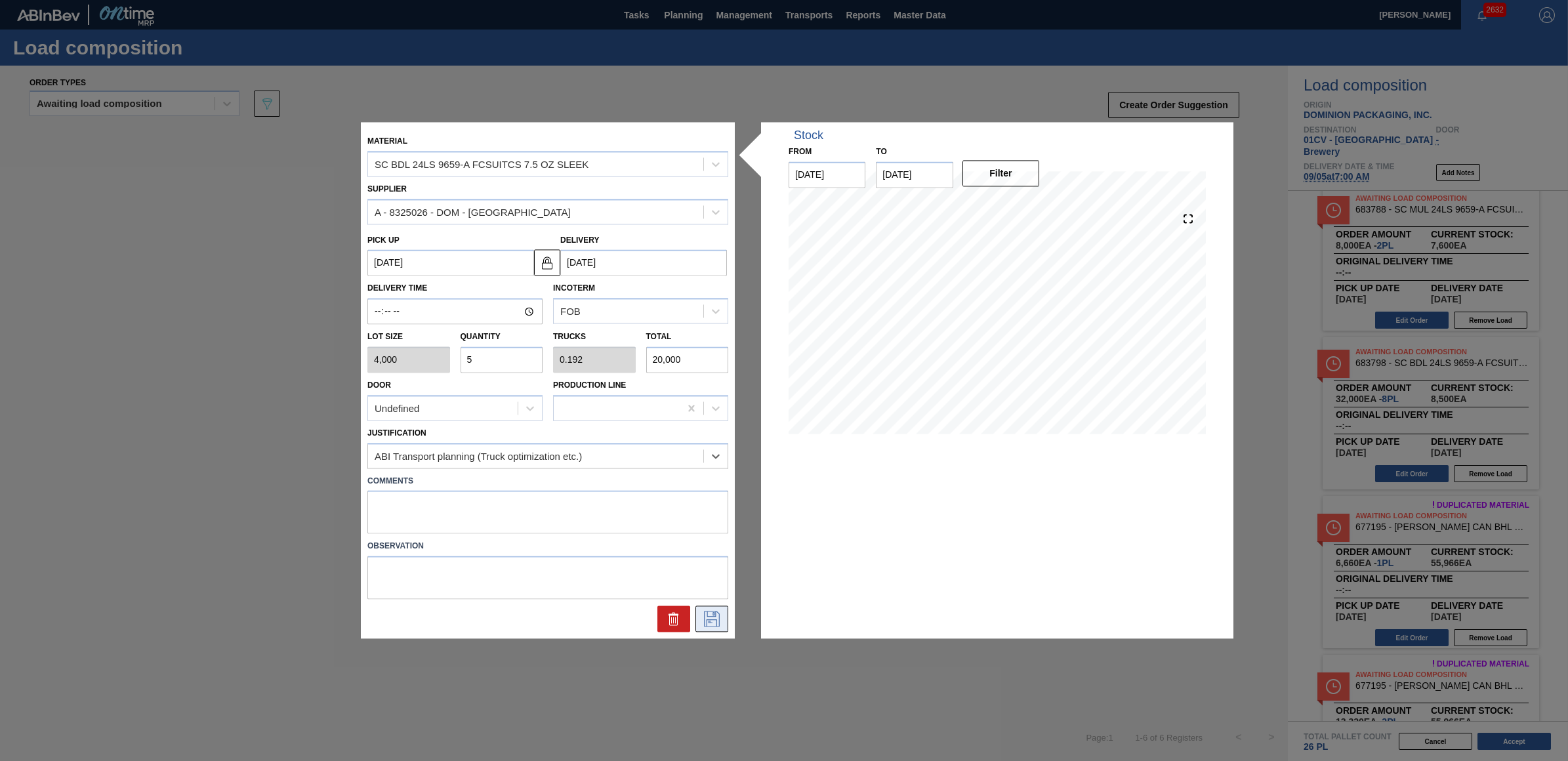
click at [707, 623] on icon at bounding box center [712, 619] width 16 height 16
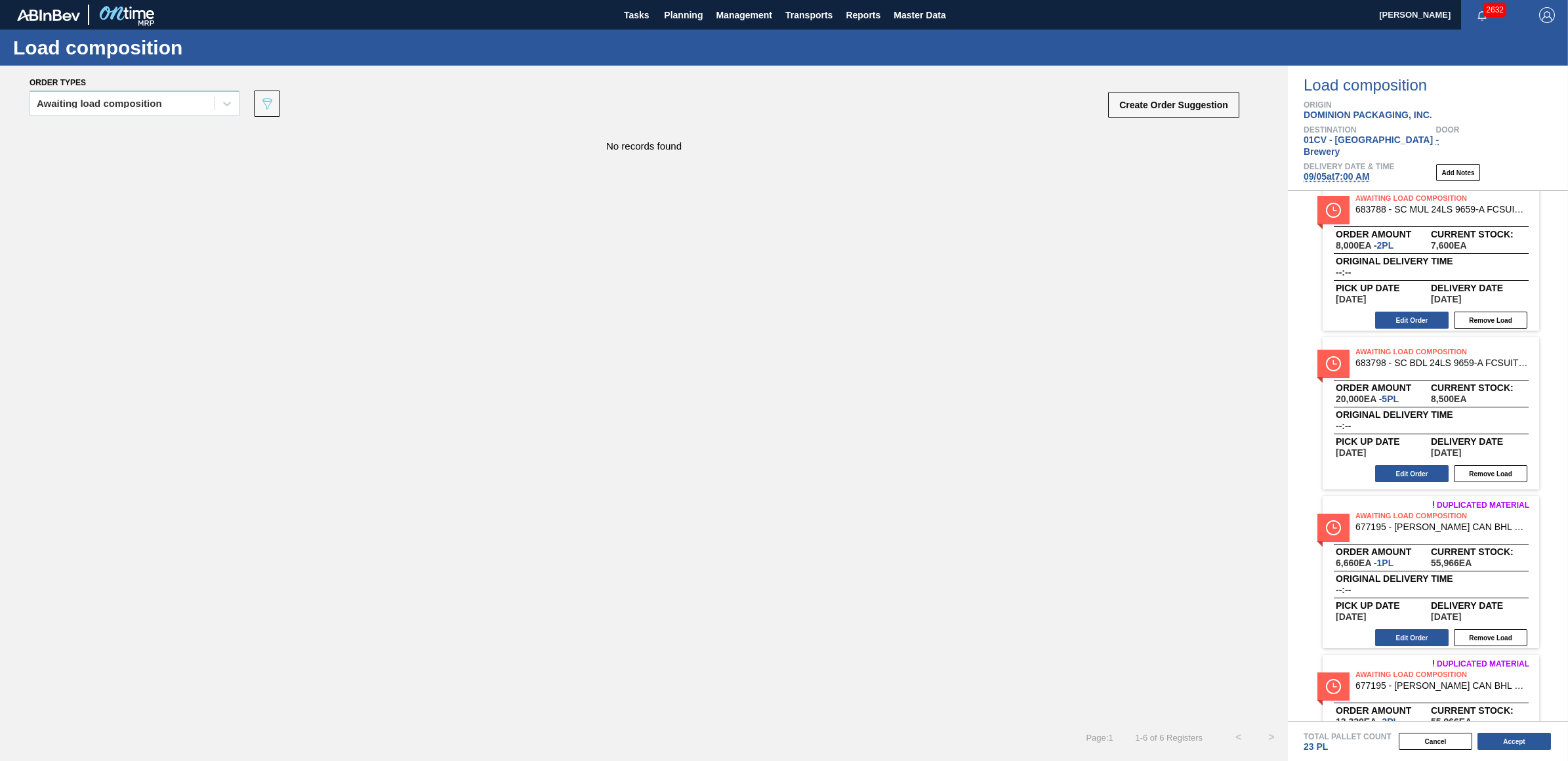
scroll to position [418, 0]
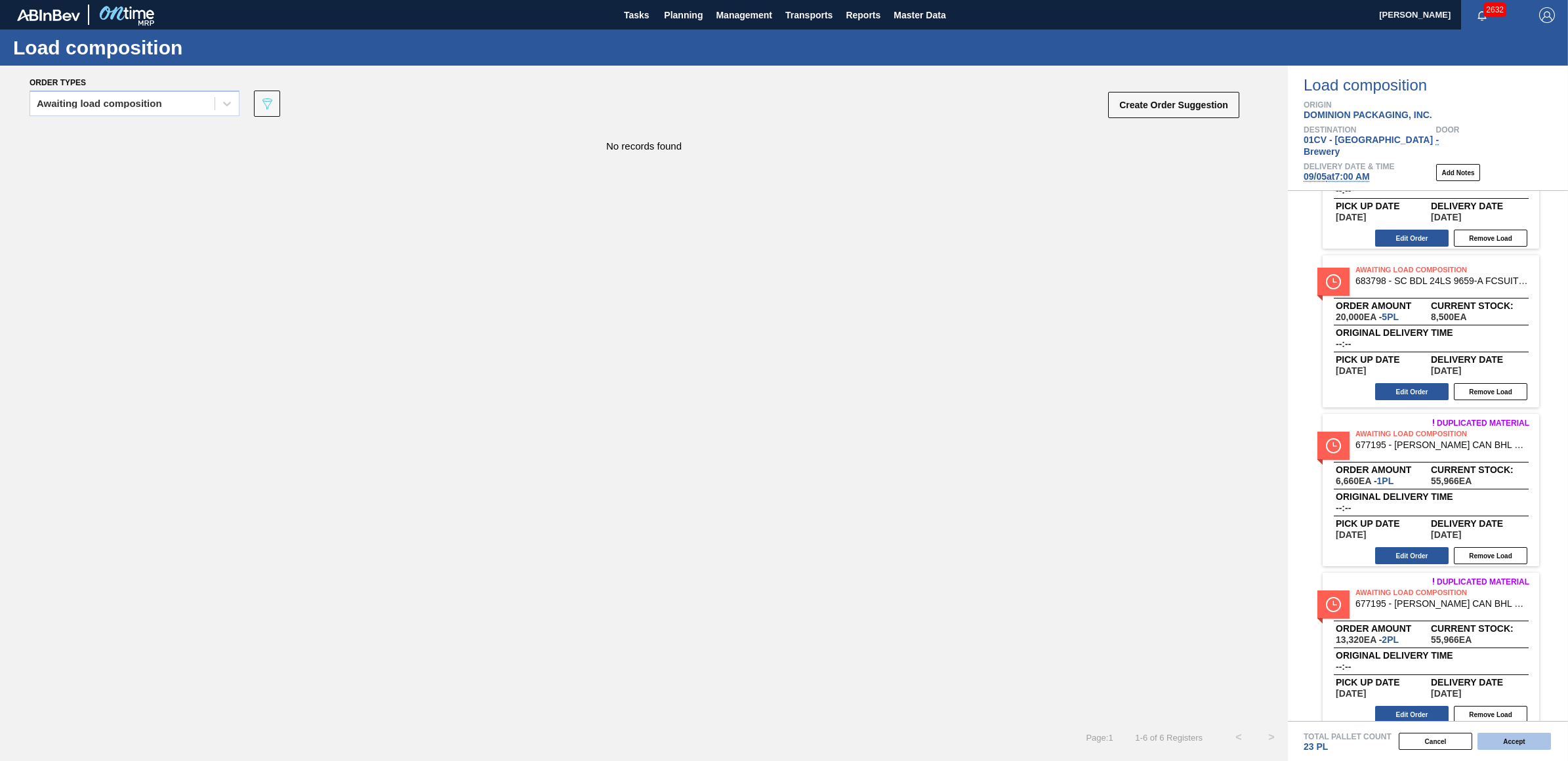
click at [1513, 733] on button "Accept" at bounding box center [1514, 741] width 74 height 17
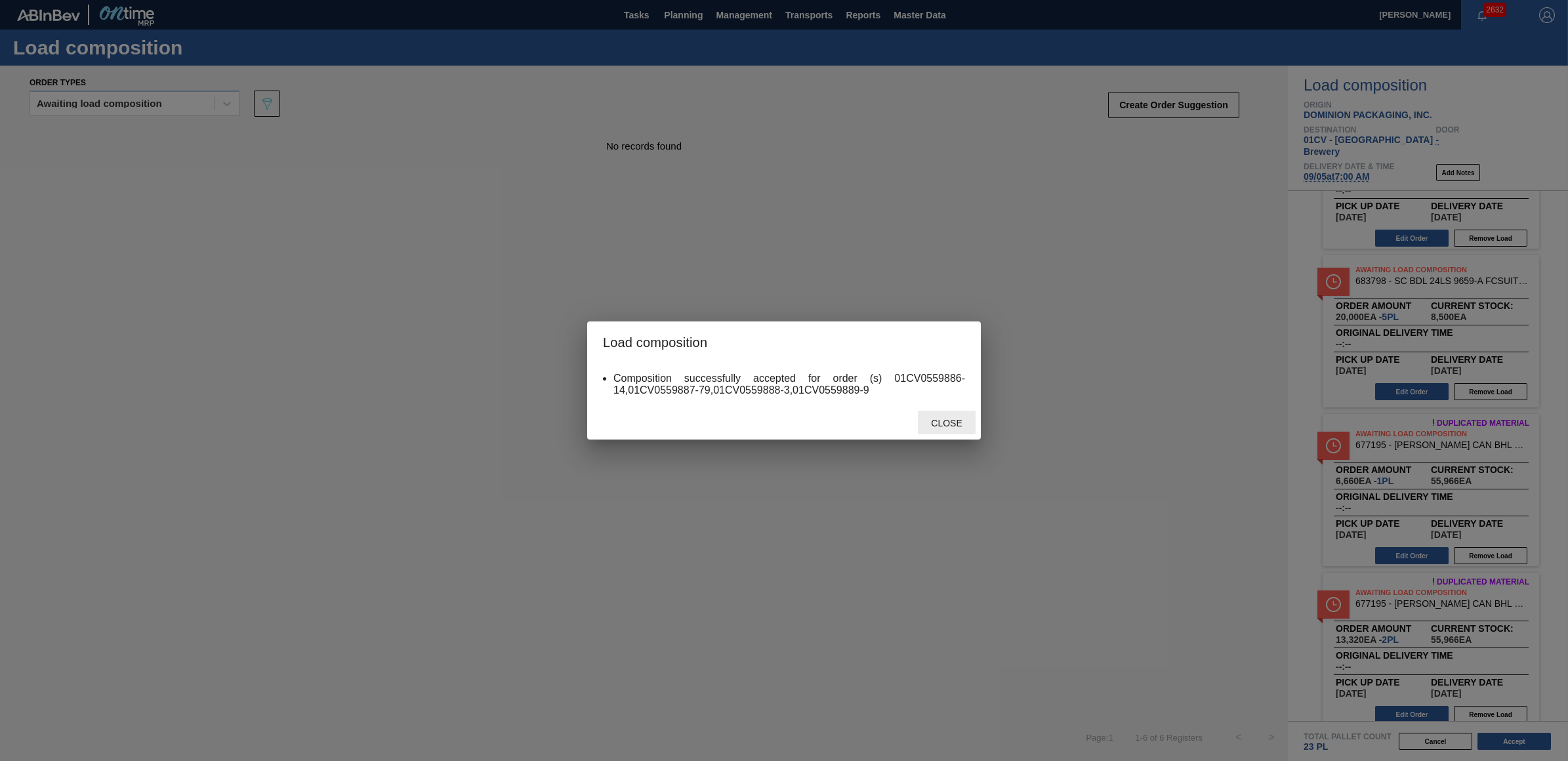
click at [949, 414] on div "Close" at bounding box center [946, 423] width 57 height 24
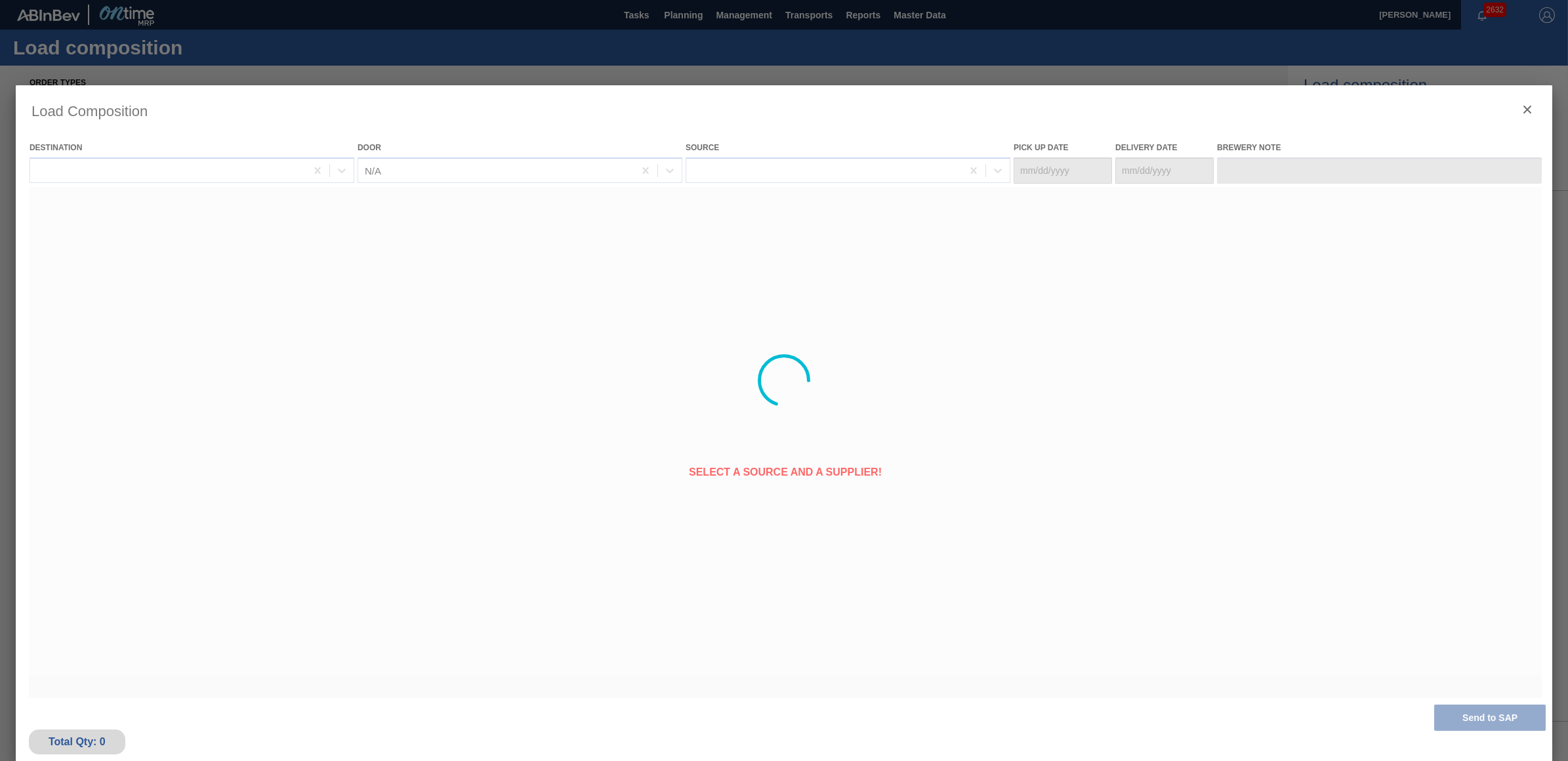
type Date "09/04/2025"
type Date "09/05/2025"
